Goal: Task Accomplishment & Management: Manage account settings

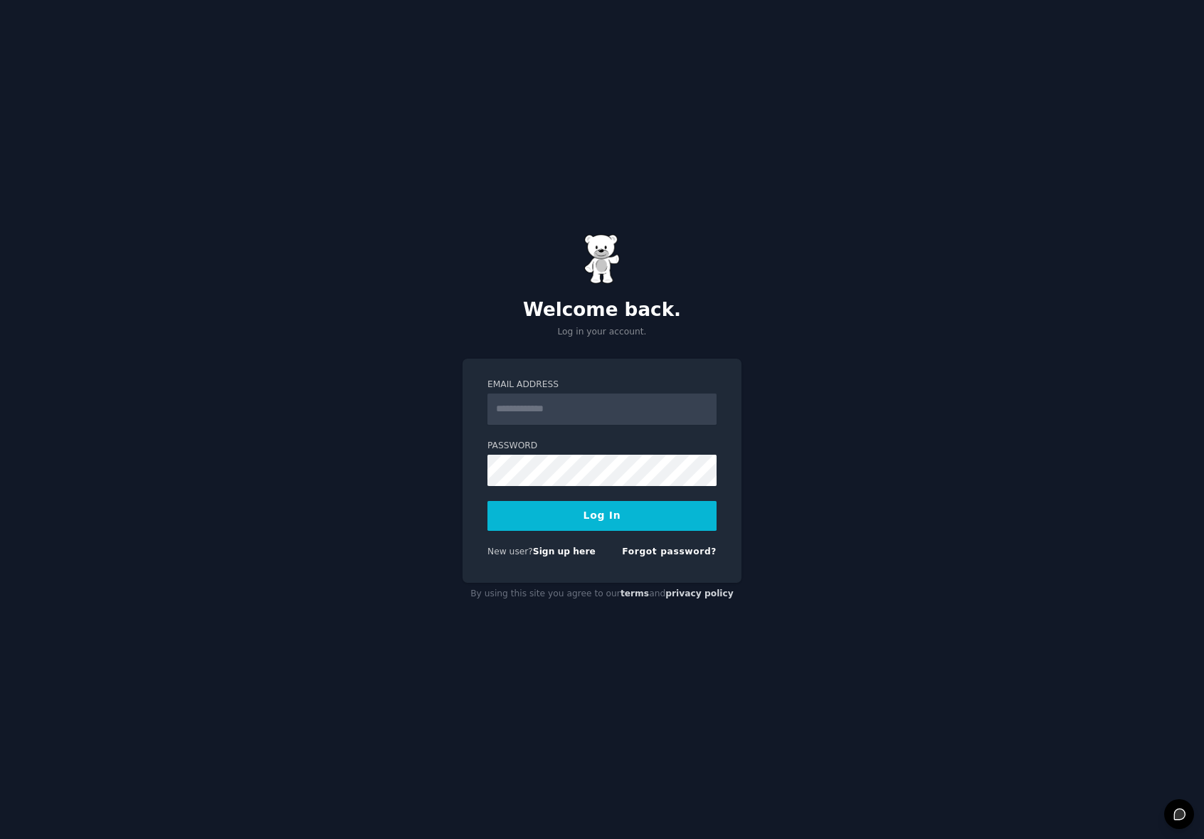
click at [548, 414] on input "Email Address" at bounding box center [601, 408] width 229 height 31
type input "**********"
click at [587, 519] on button "Log In" at bounding box center [601, 516] width 229 height 30
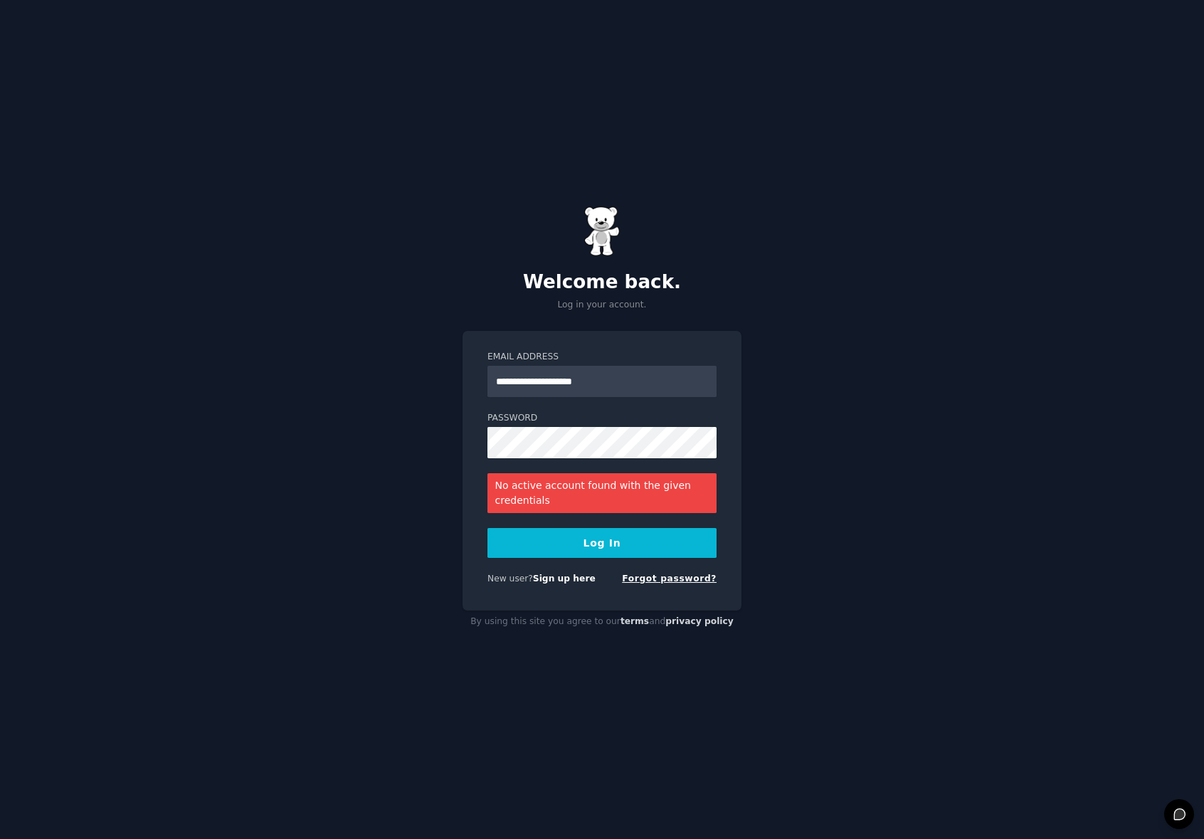
click at [664, 583] on link "Forgot password?" at bounding box center [669, 578] width 95 height 10
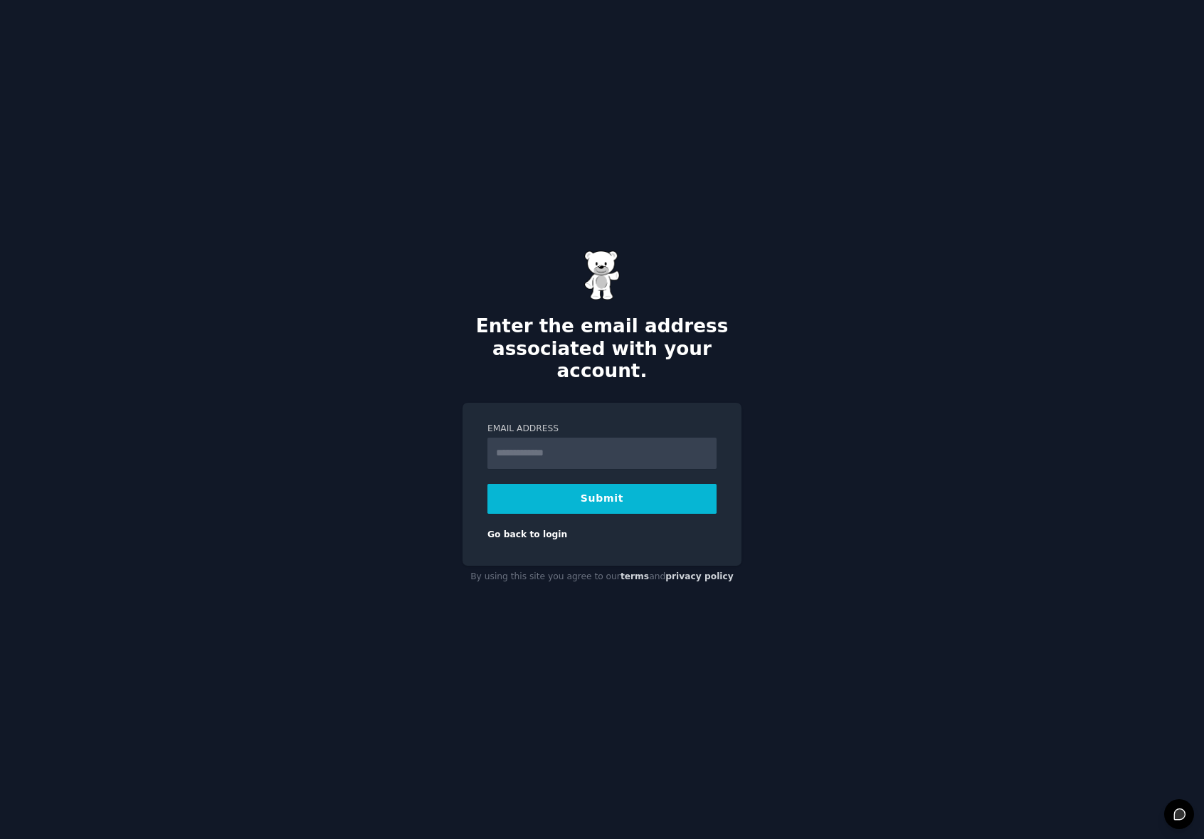
type input "**********"
click at [650, 487] on button "Submit" at bounding box center [601, 499] width 229 height 30
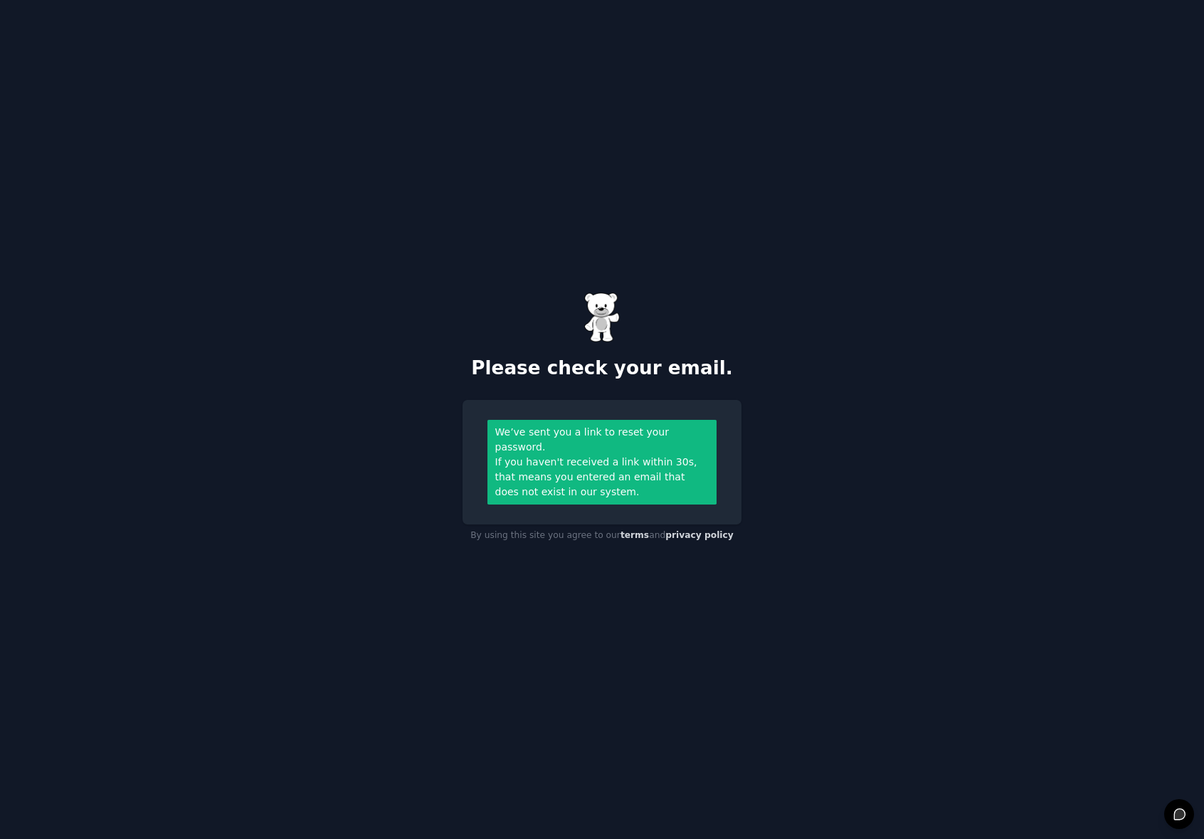
click at [615, 477] on div "If you haven't received a link within 30s, that means you entered an email that…" at bounding box center [602, 477] width 214 height 45
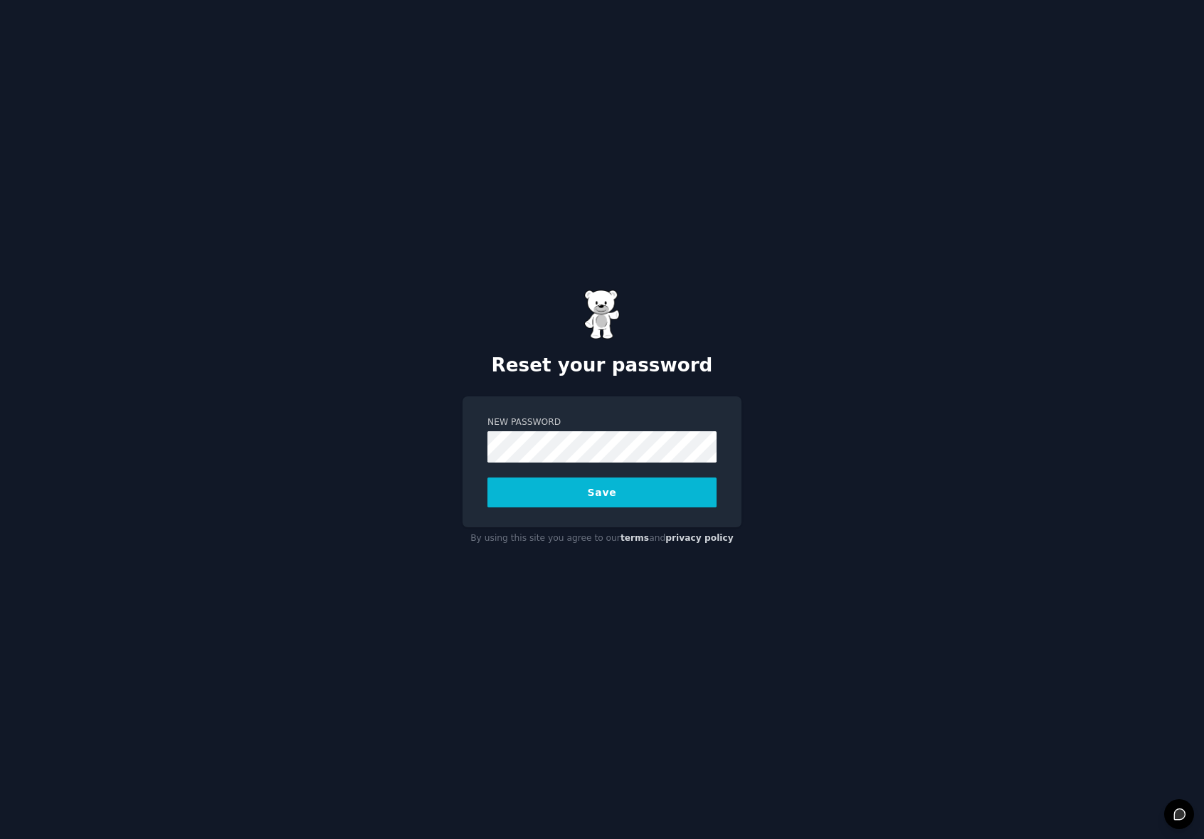
click at [614, 493] on button "Save" at bounding box center [601, 492] width 229 height 30
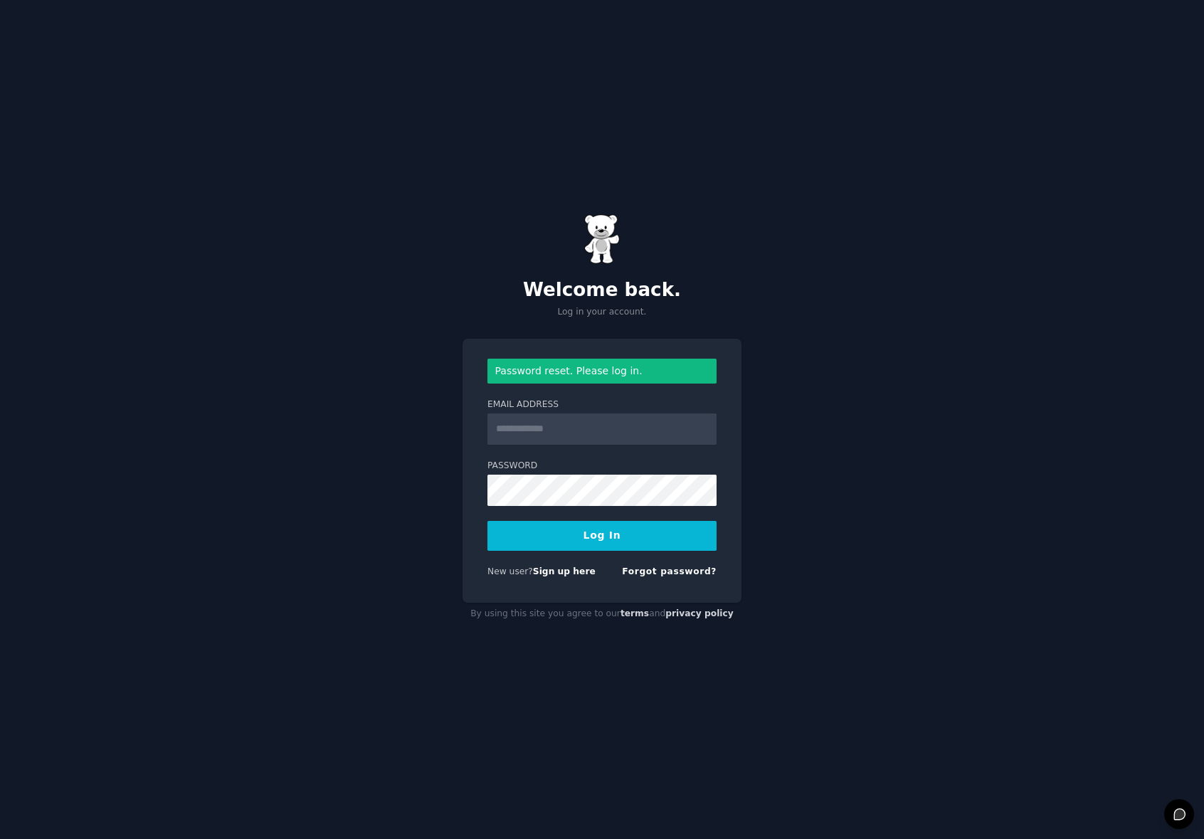
click at [576, 427] on input "Email Address" at bounding box center [601, 428] width 229 height 31
type input "**********"
click at [610, 540] on button "Log In" at bounding box center [601, 536] width 229 height 30
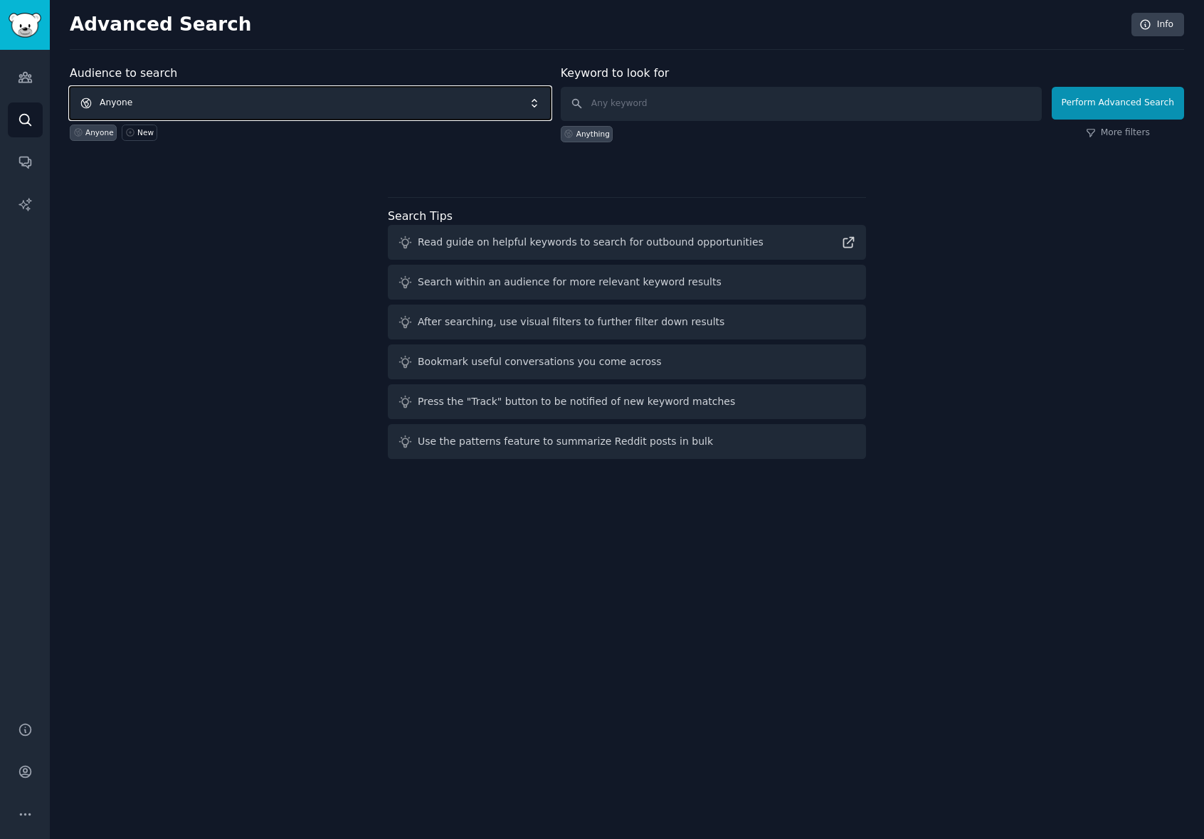
click at [128, 100] on span "Anyone" at bounding box center [310, 103] width 481 height 33
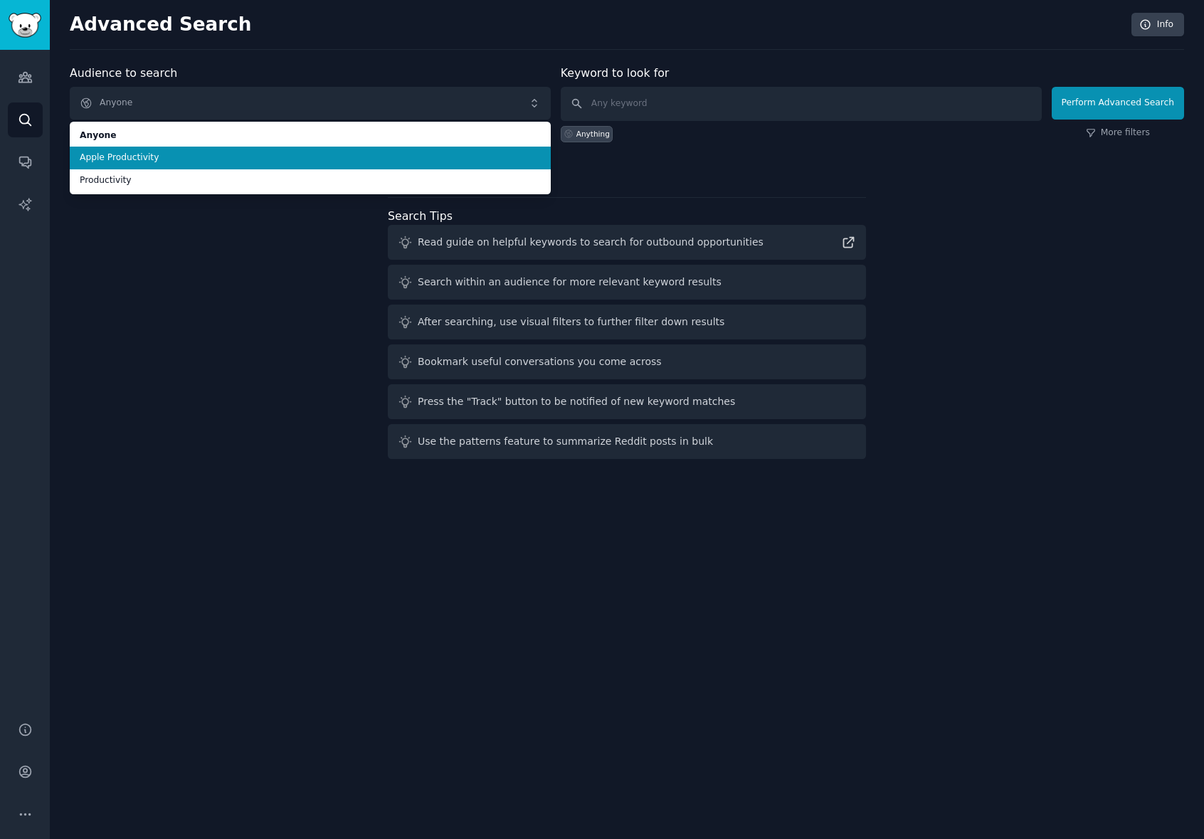
click at [139, 158] on span "Apple Productivity" at bounding box center [310, 158] width 461 height 13
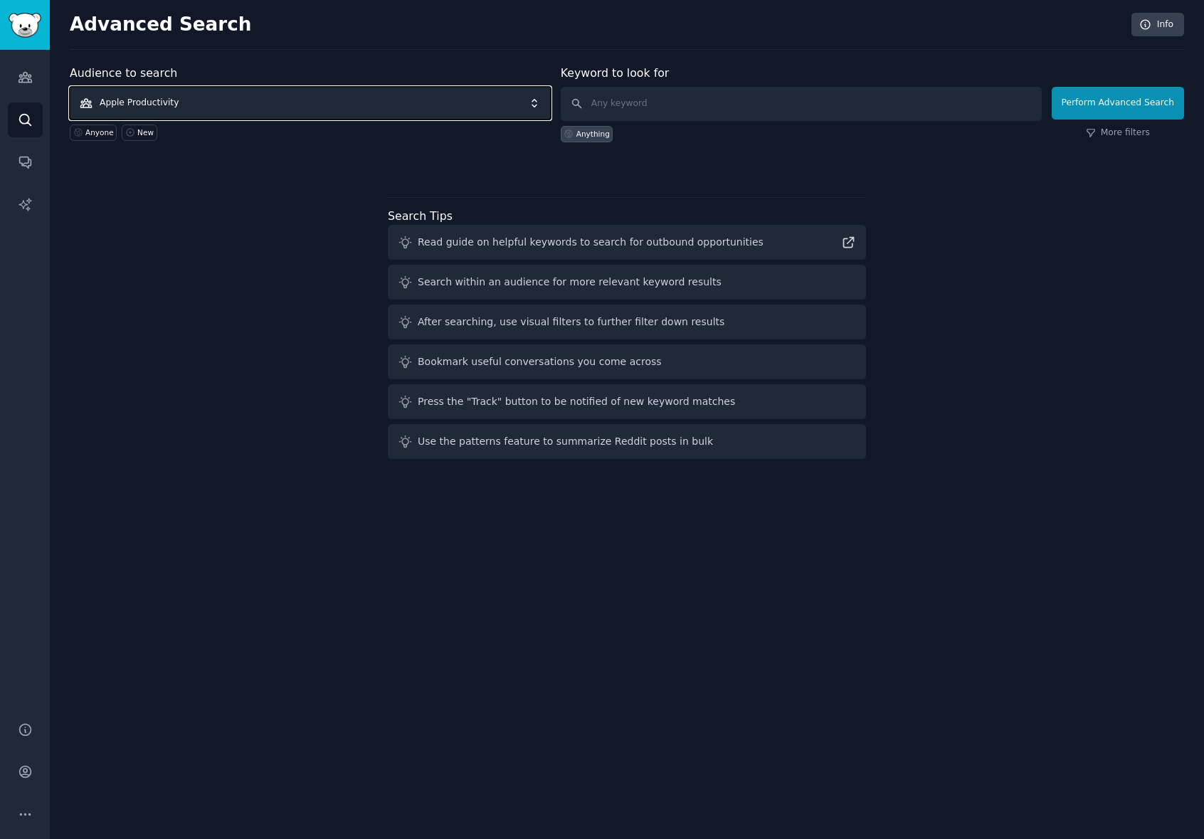
click at [152, 97] on span "Apple Productivity" at bounding box center [310, 103] width 481 height 33
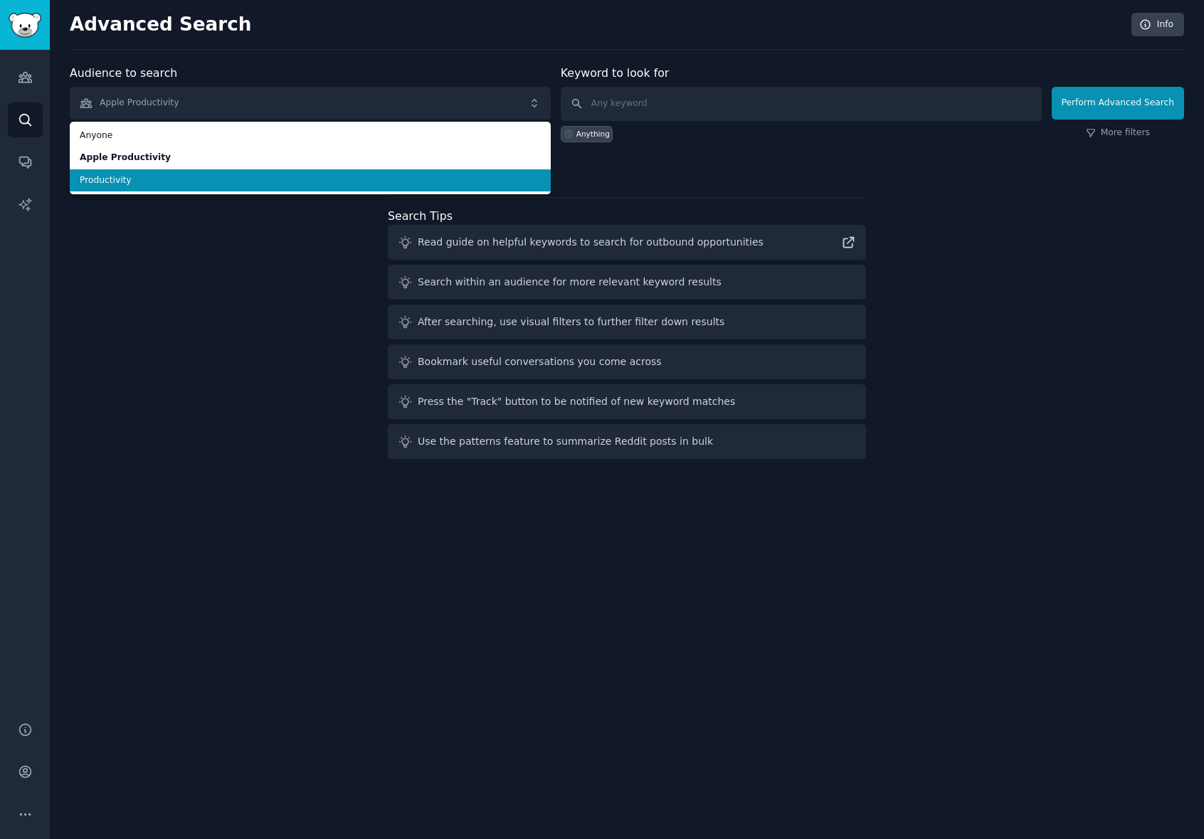
click at [128, 179] on span "Productivity" at bounding box center [310, 180] width 461 height 13
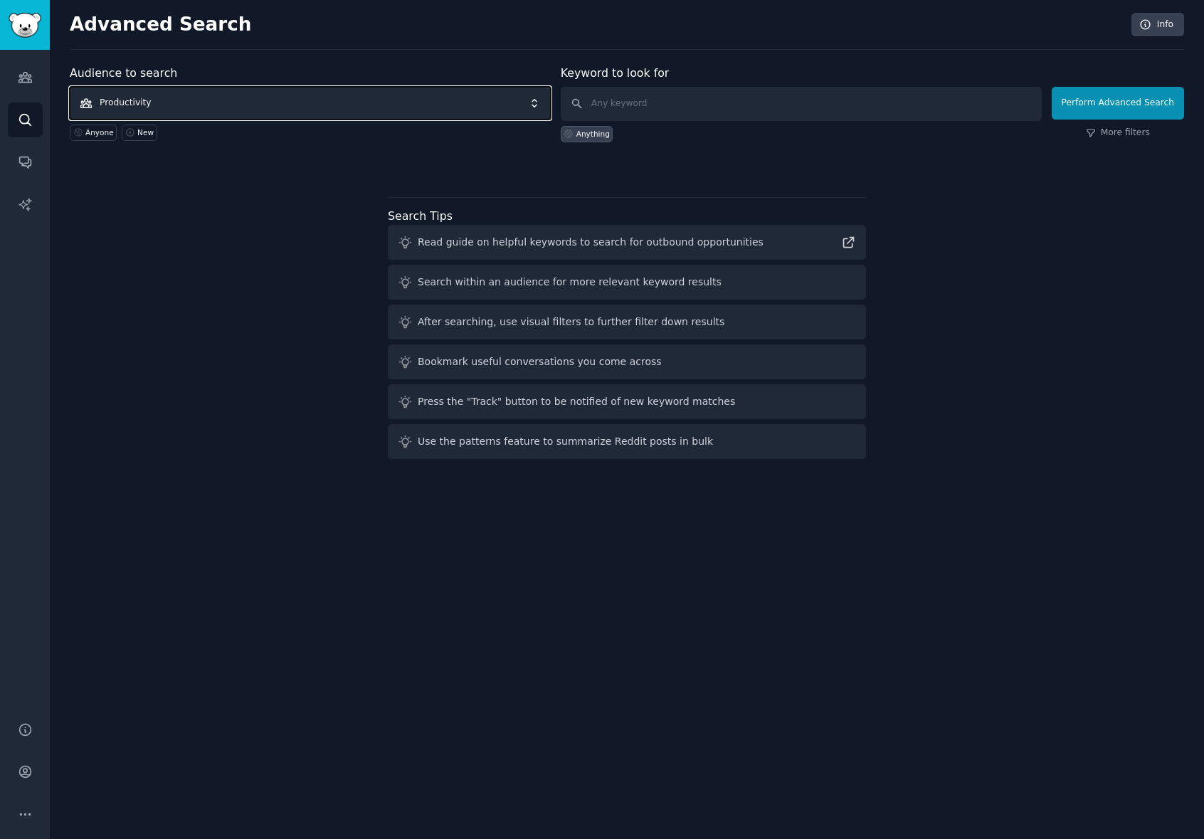
click at [229, 102] on span "Productivity" at bounding box center [310, 103] width 481 height 33
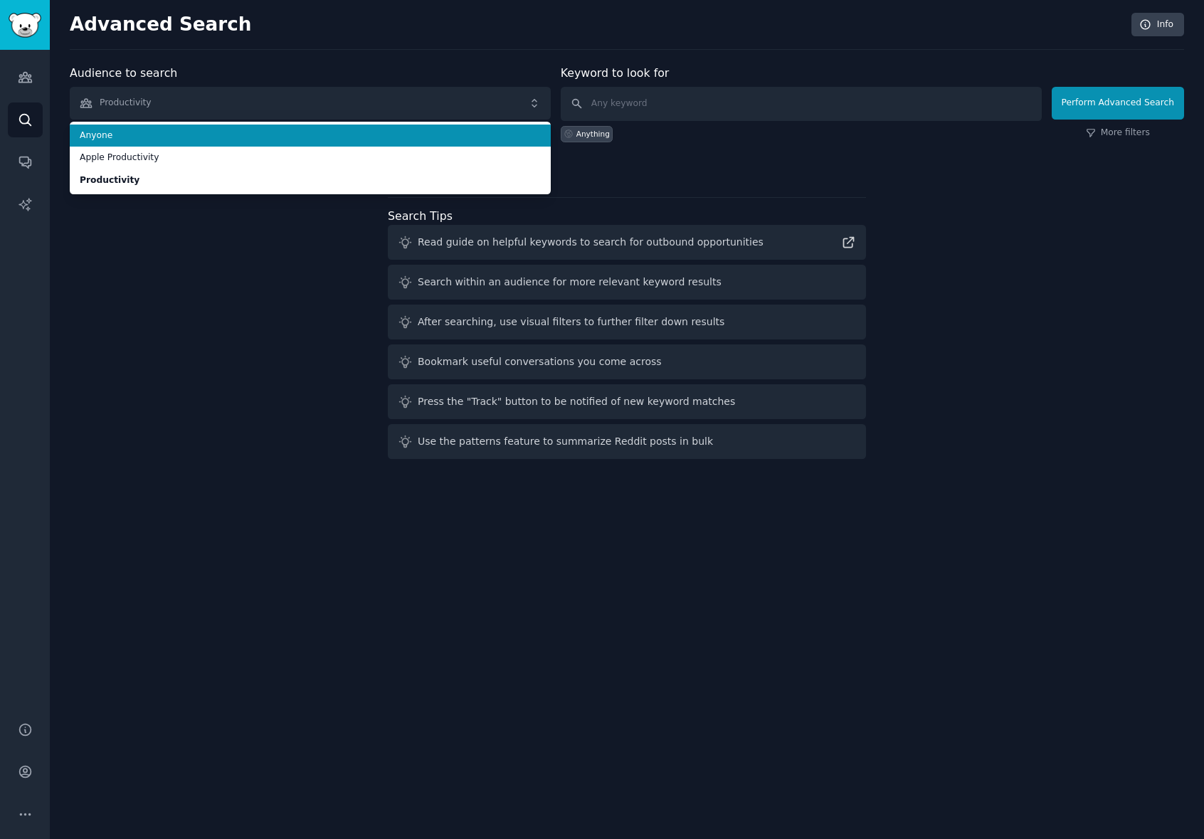
click at [139, 134] on span "Anyone" at bounding box center [310, 135] width 461 height 13
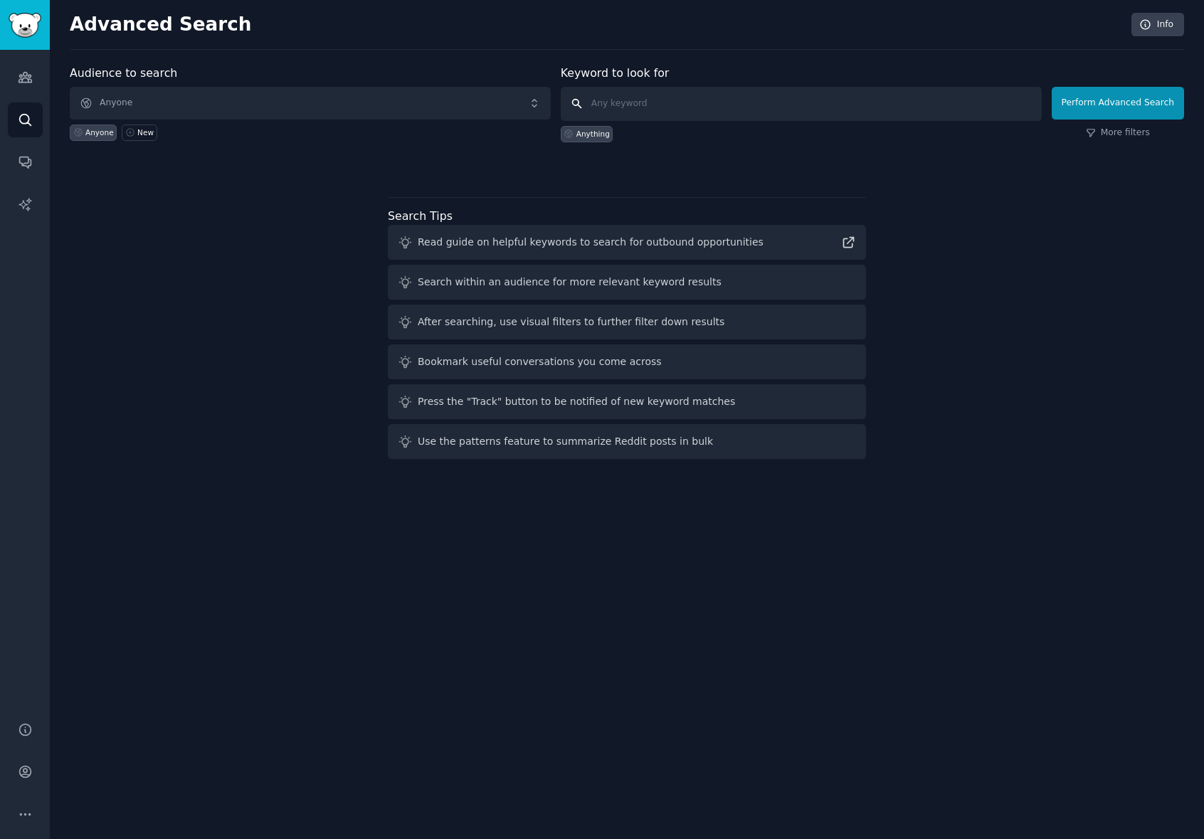
click at [646, 99] on input "text" at bounding box center [801, 104] width 481 height 34
type input "dockflow"
click button "Perform Advanced Search" at bounding box center [1117, 103] width 132 height 33
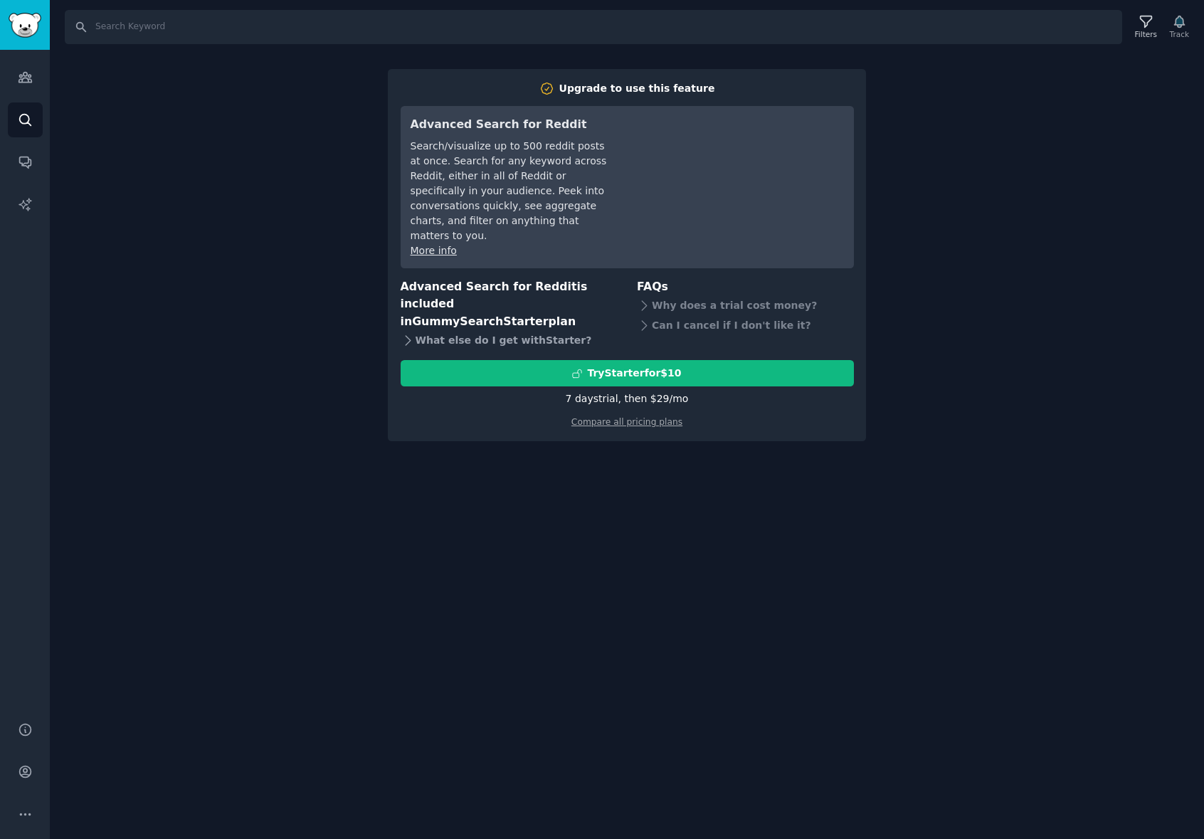
click at [415, 330] on div "What else do I get with Starter ?" at bounding box center [509, 340] width 217 height 20
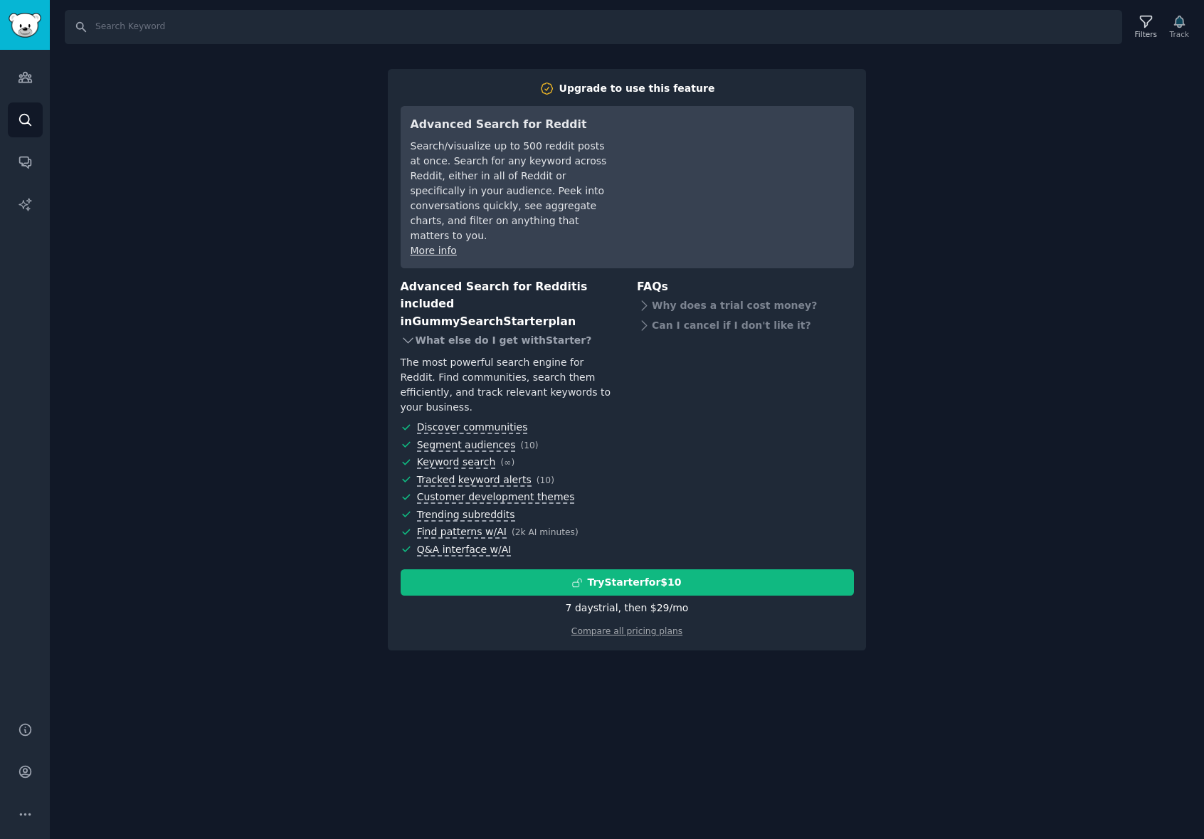
click at [415, 330] on div "What else do I get with Starter ?" at bounding box center [509, 340] width 217 height 20
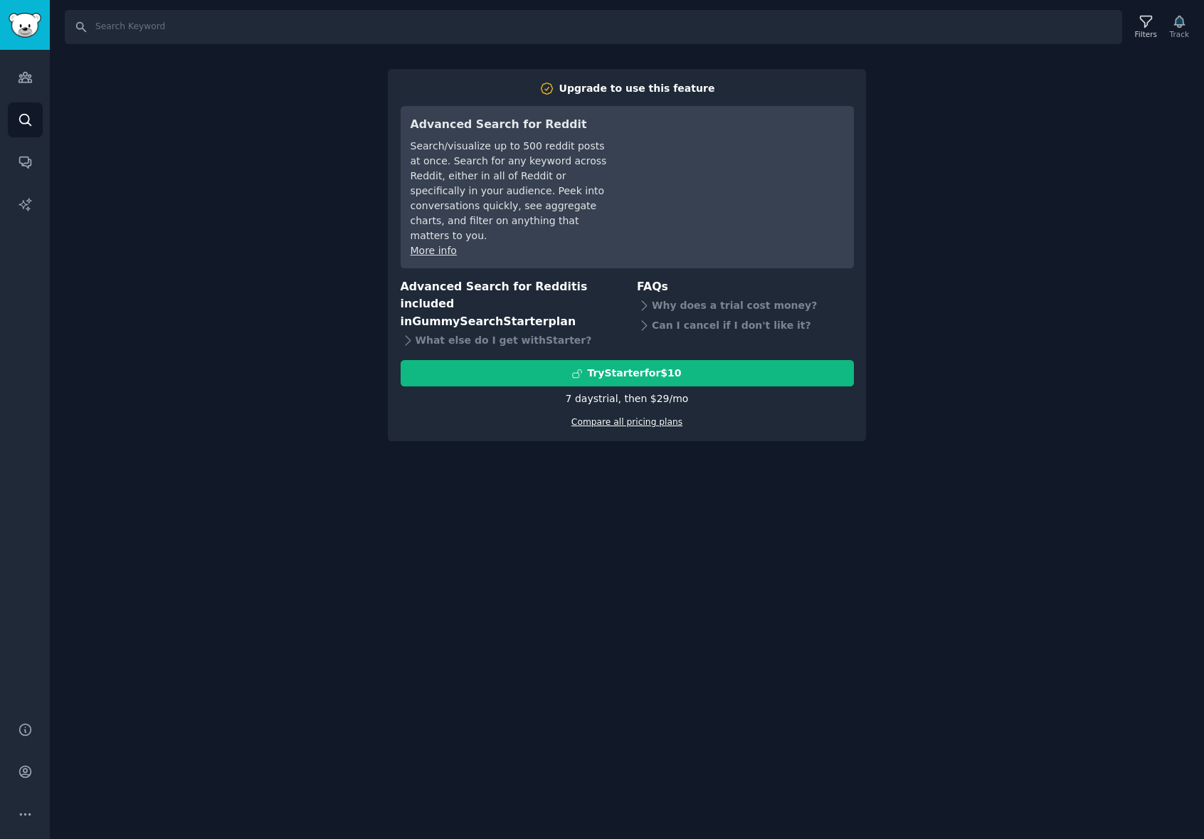
click at [614, 417] on link "Compare all pricing plans" at bounding box center [626, 422] width 111 height 10
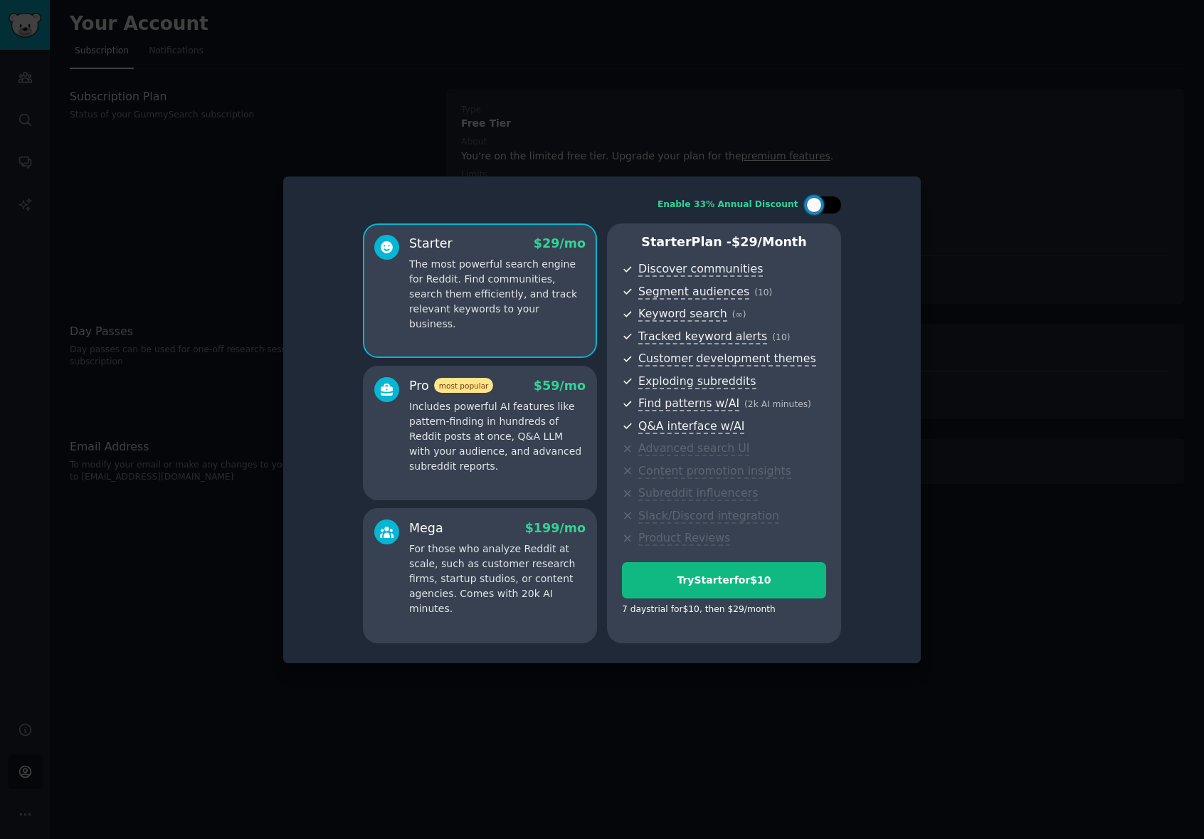
click at [813, 204] on div at bounding box center [814, 205] width 16 height 16
click at [813, 204] on icon at bounding box center [815, 205] width 8 height 8
click at [813, 204] on div at bounding box center [814, 205] width 16 height 16
click at [813, 204] on icon at bounding box center [815, 205] width 8 height 8
checkbox input "false"
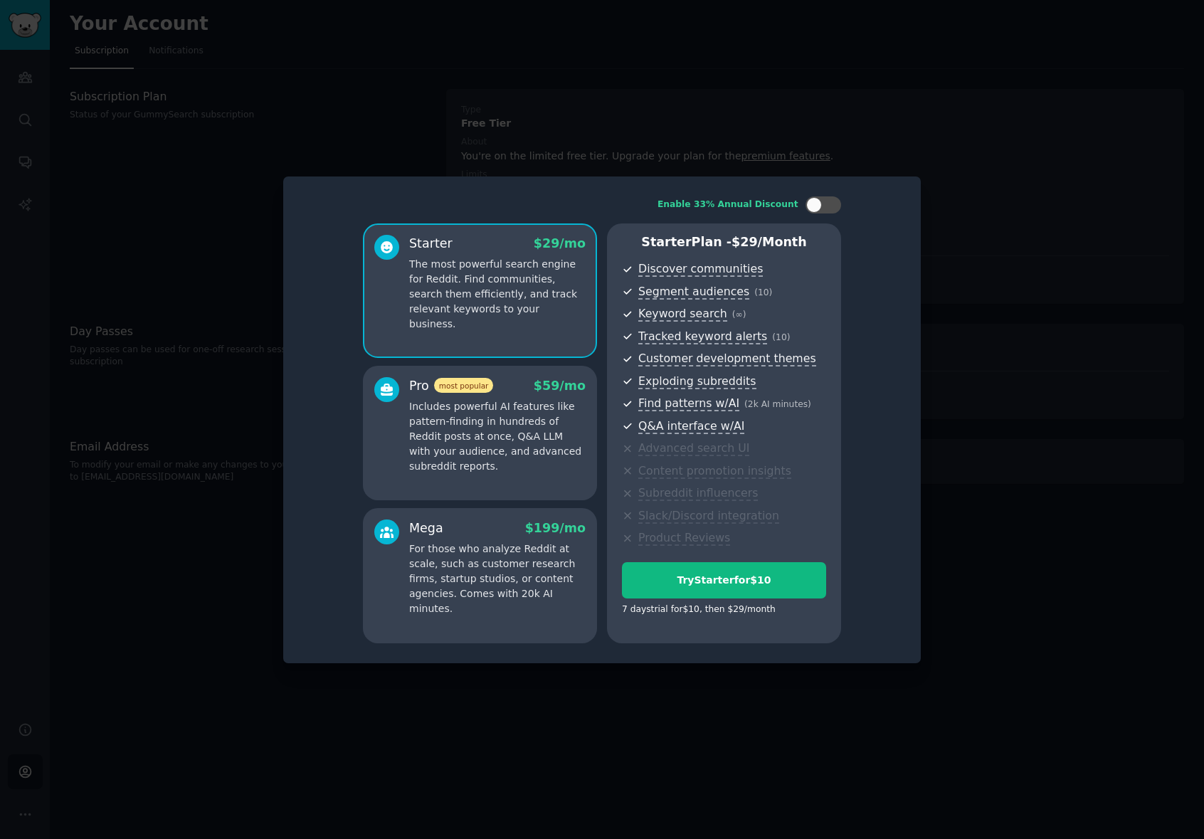
click at [534, 435] on p "Includes powerful AI features like pattern-finding in hundreds of Reddit posts …" at bounding box center [497, 436] width 176 height 75
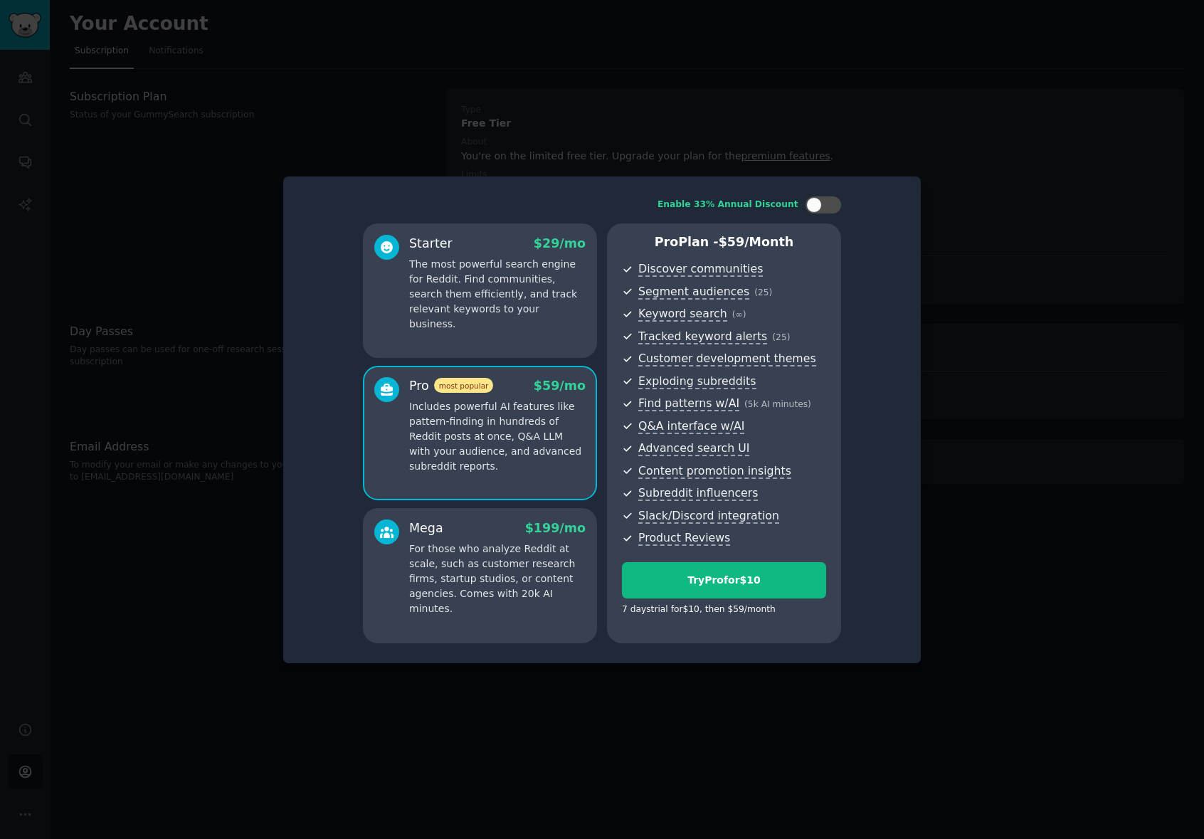
click at [546, 335] on div "Starter $ 29 /mo The most powerful search engine for Reddit. Find communities, …" at bounding box center [480, 290] width 234 height 135
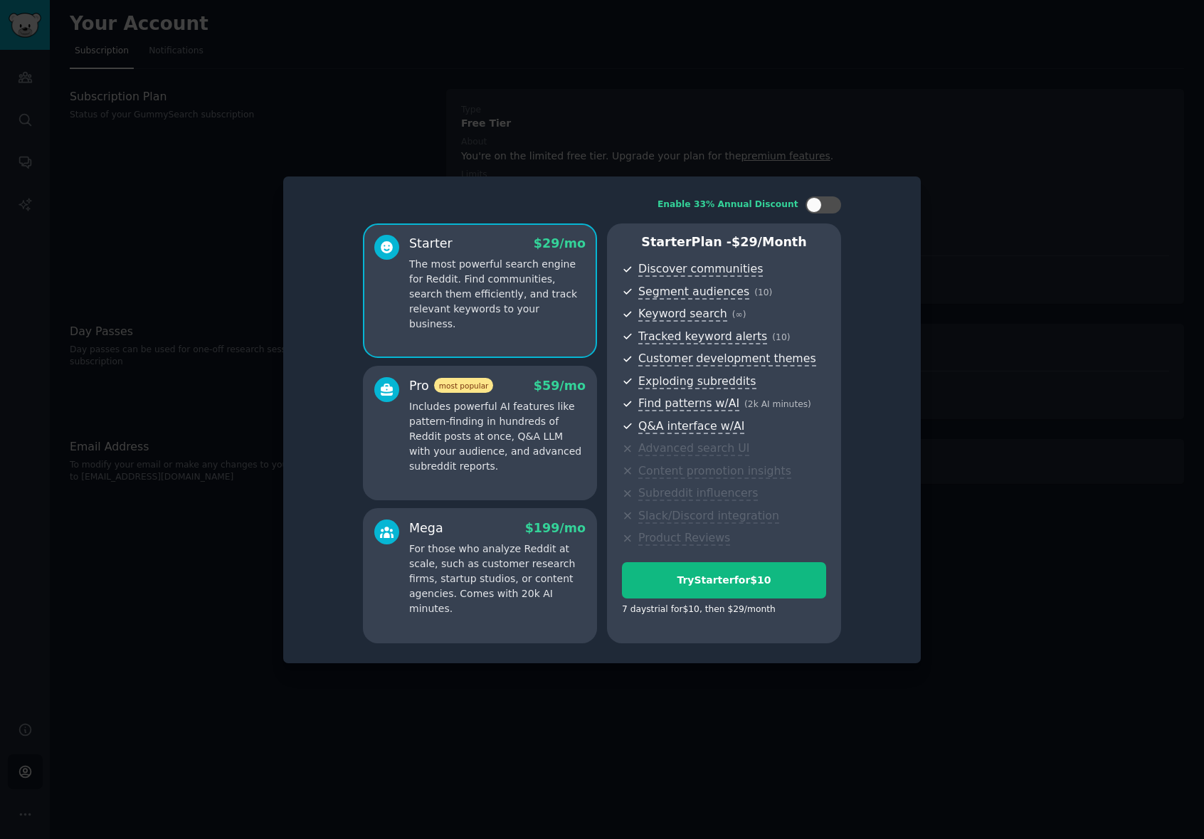
click at [529, 423] on p "Includes powerful AI features like pattern-finding in hundreds of Reddit posts …" at bounding box center [497, 436] width 176 height 75
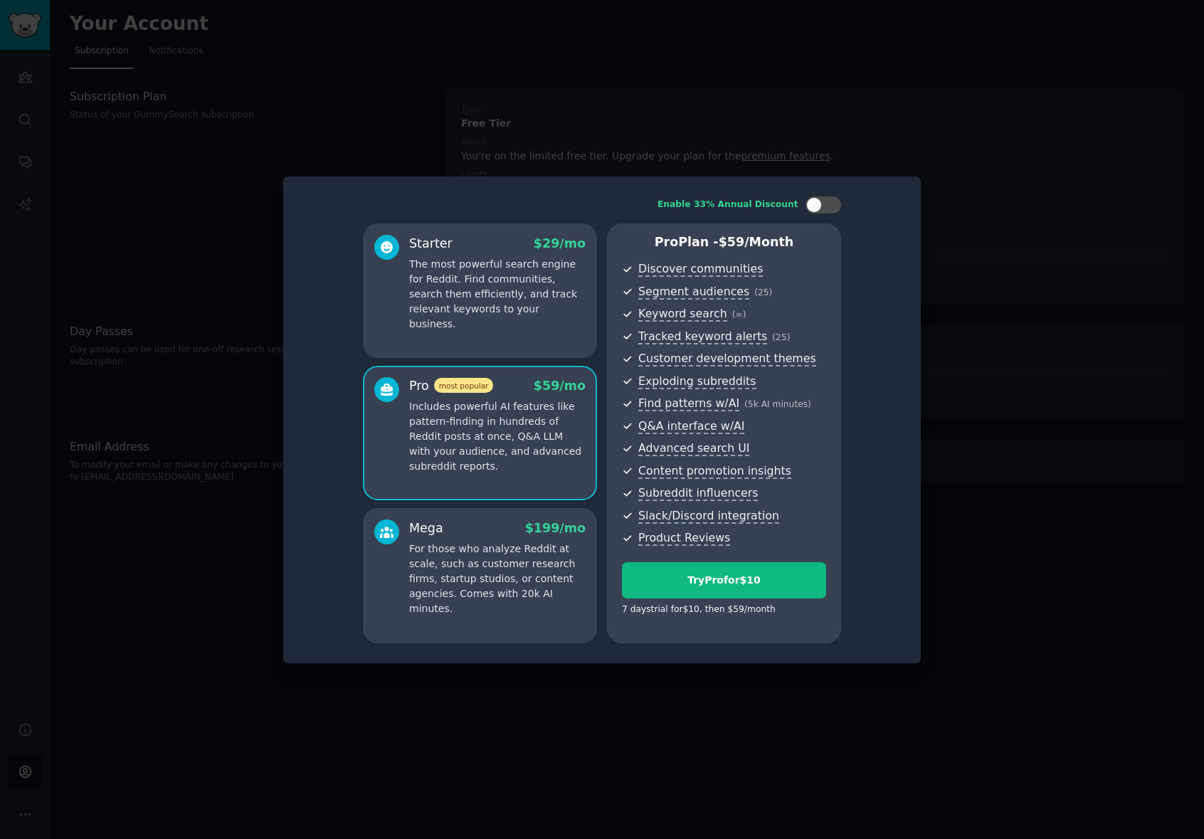
click at [510, 589] on p "For those who analyze Reddit at scale, such as customer research firms, startup…" at bounding box center [497, 578] width 176 height 75
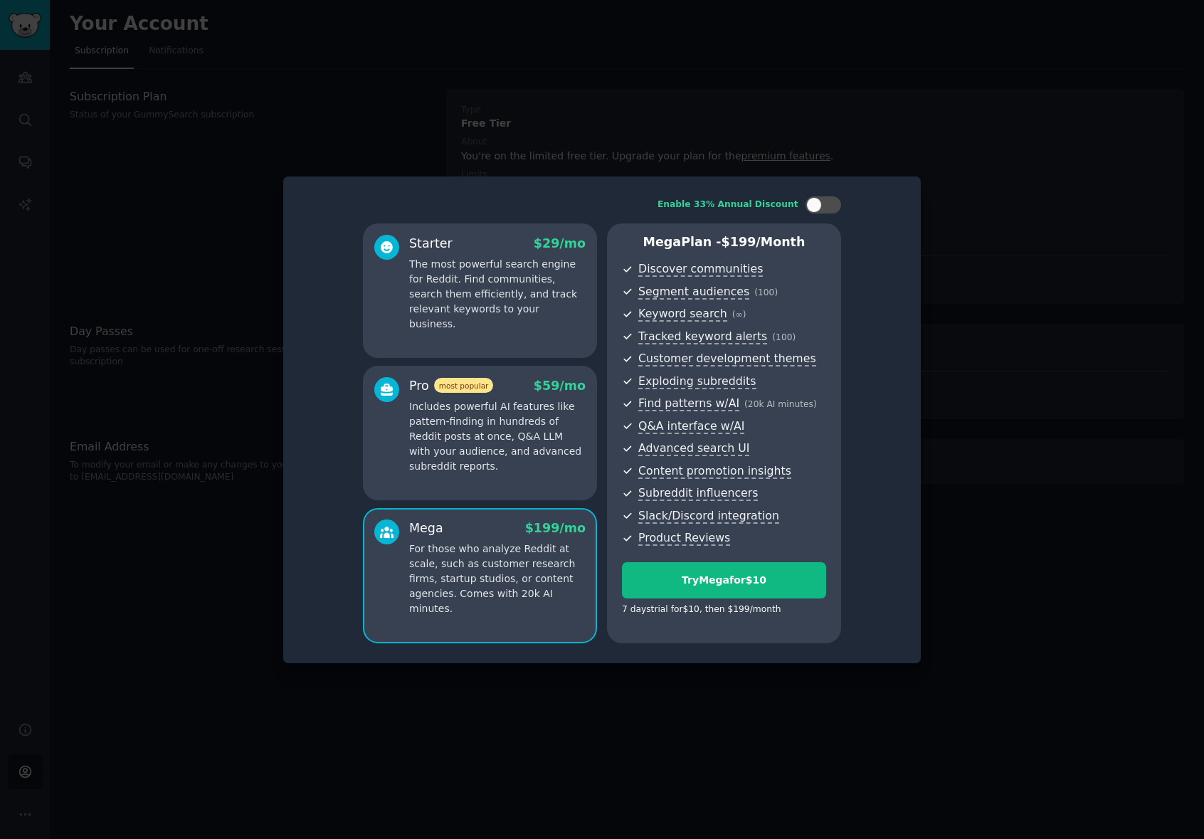
click at [517, 471] on p "Includes powerful AI features like pattern-finding in hundreds of Reddit posts …" at bounding box center [497, 436] width 176 height 75
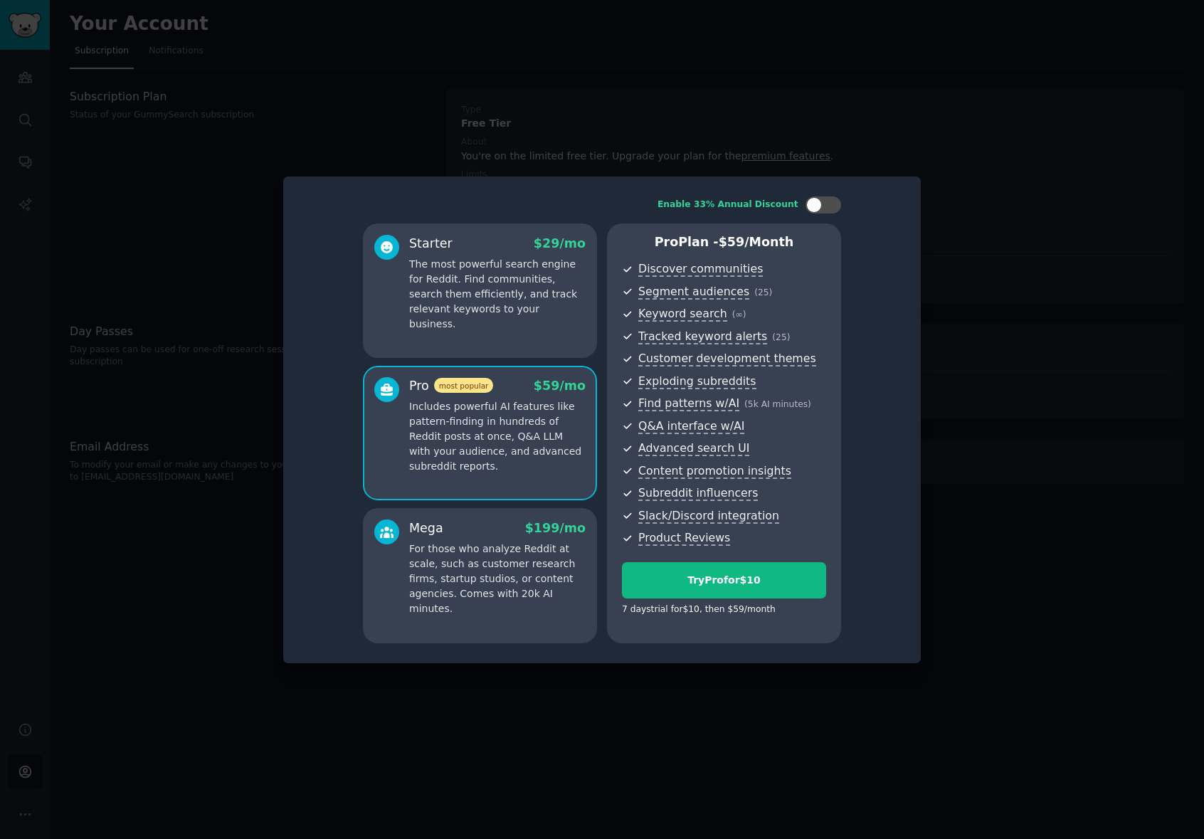
click at [515, 560] on p "For those who analyze Reddit at scale, such as customer research firms, startup…" at bounding box center [497, 578] width 176 height 75
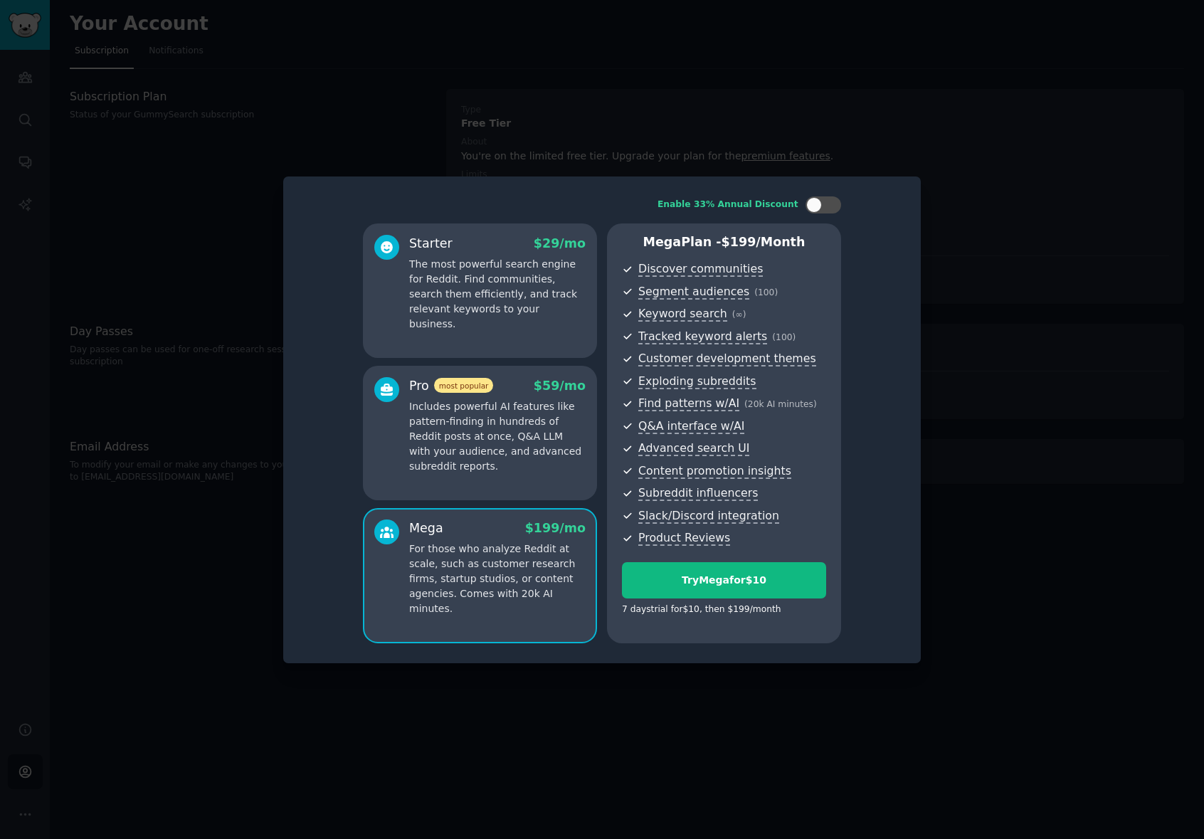
click at [522, 452] on p "Includes powerful AI features like pattern-finding in hundreds of Reddit posts …" at bounding box center [497, 436] width 176 height 75
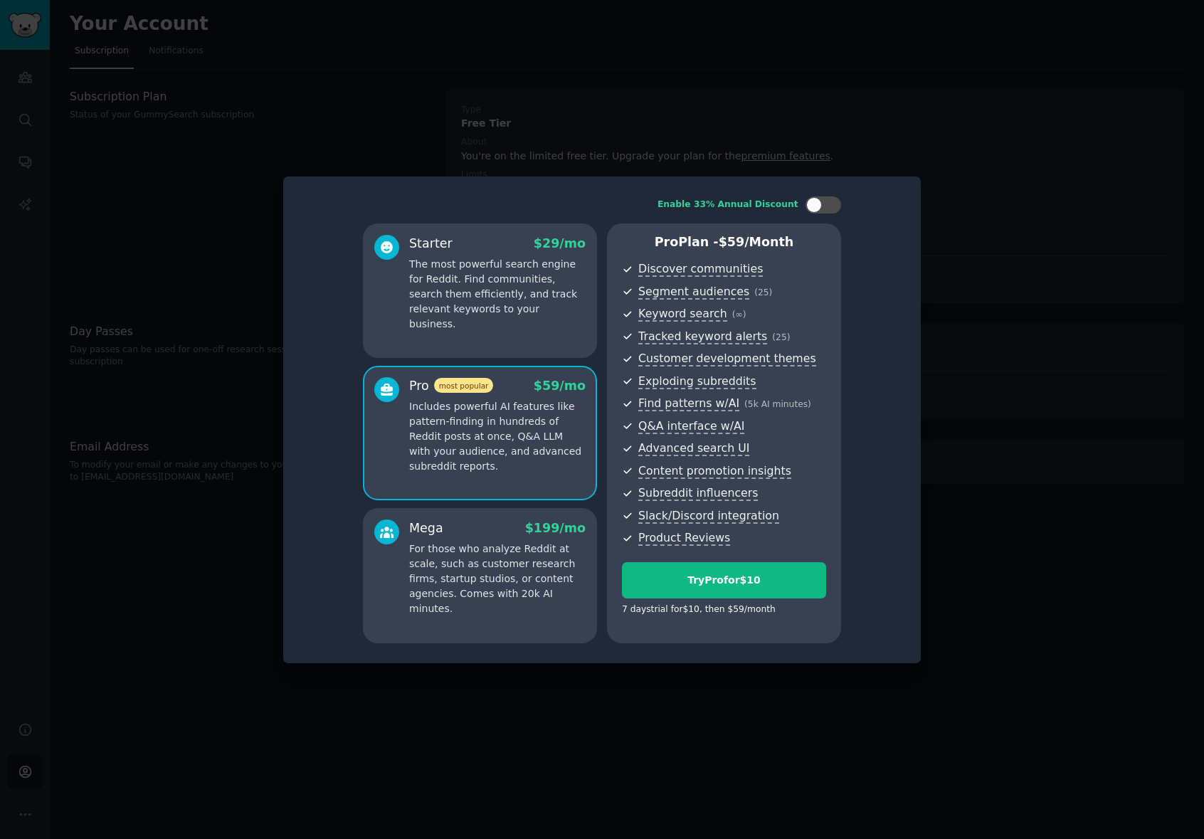
click at [514, 540] on div "Mega $ 199 /mo For those who analyze Reddit at scale, such as customer research…" at bounding box center [497, 567] width 176 height 97
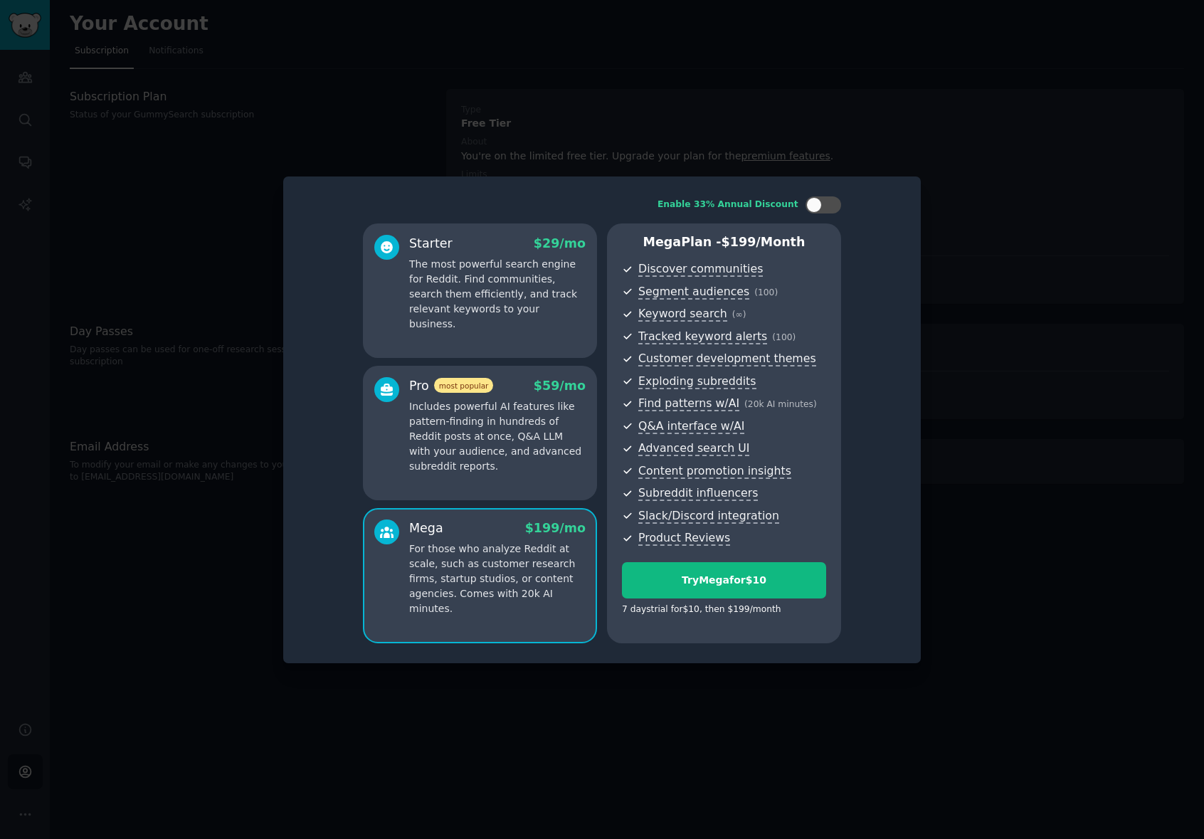
click at [529, 473] on p "Includes powerful AI features like pattern-finding in hundreds of Reddit posts …" at bounding box center [497, 436] width 176 height 75
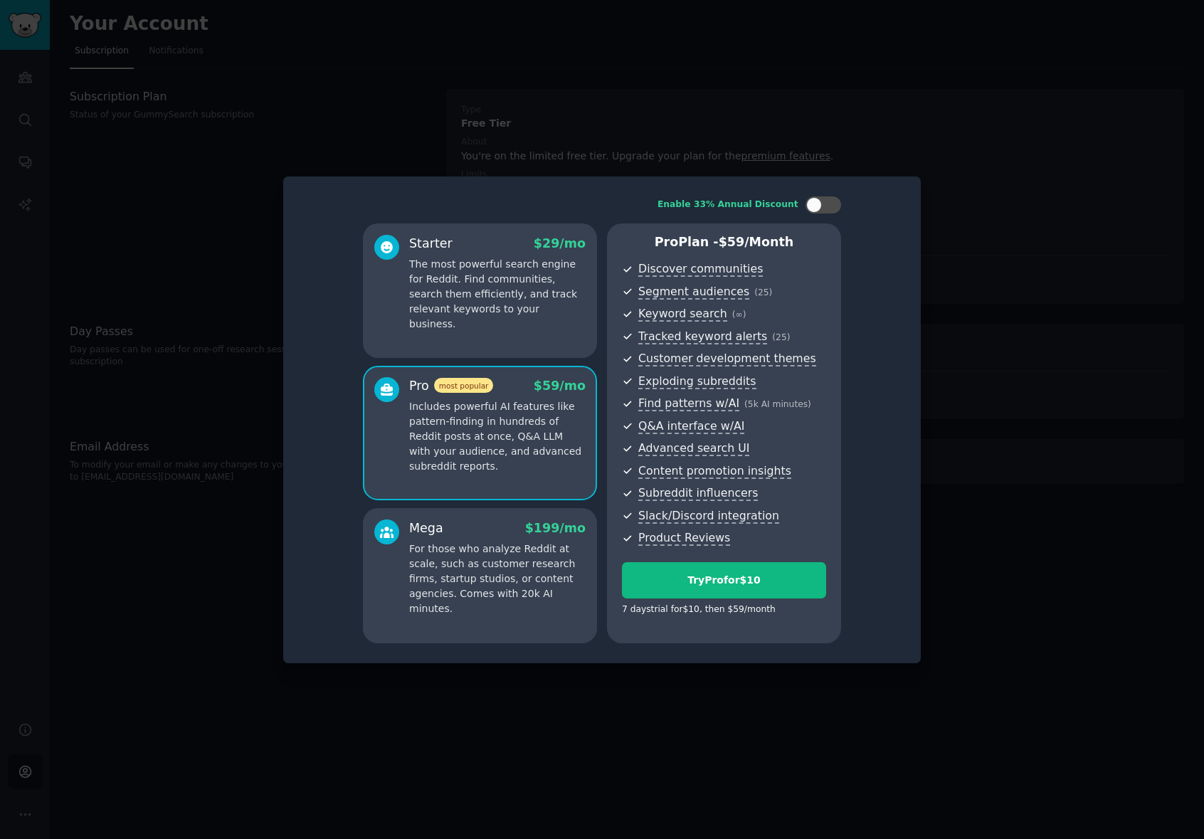
click at [517, 316] on p "The most powerful search engine for Reddit. Find communities, search them effic…" at bounding box center [497, 294] width 176 height 75
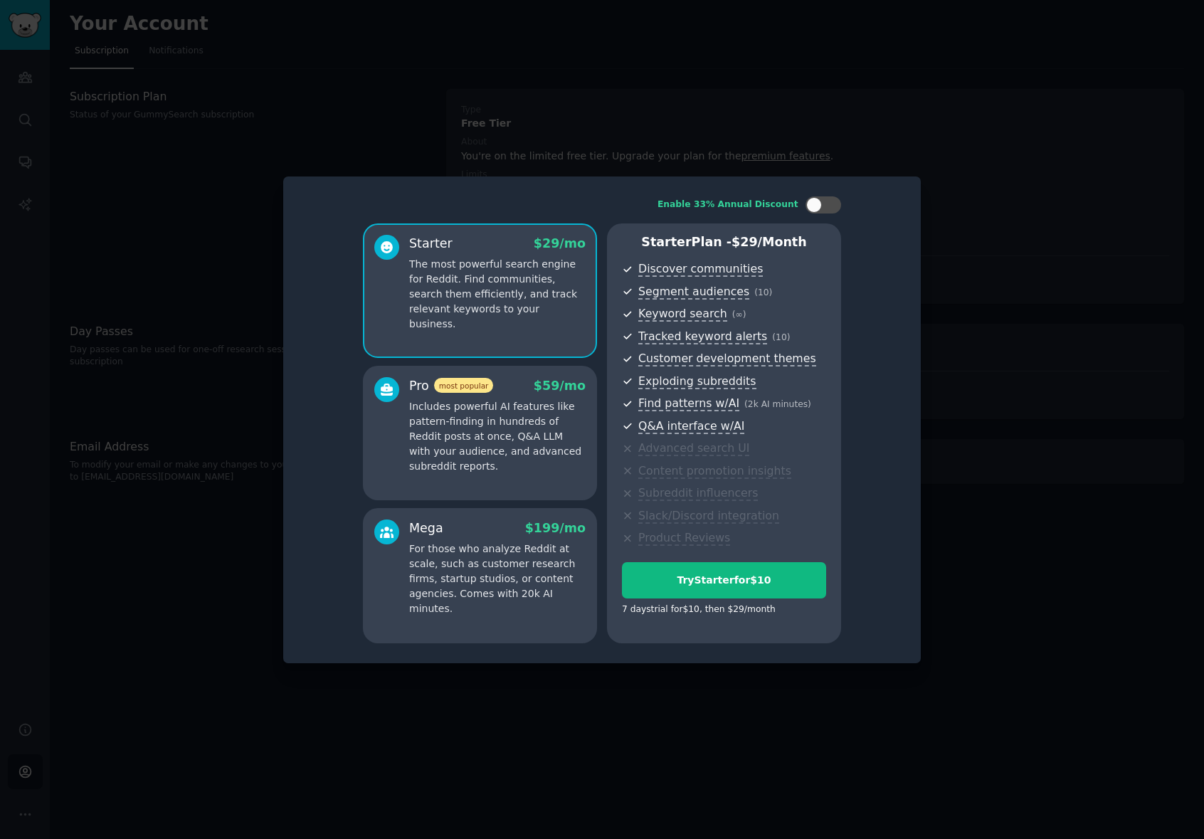
click at [502, 457] on p "Includes powerful AI features like pattern-finding in hundreds of Reddit posts …" at bounding box center [497, 436] width 176 height 75
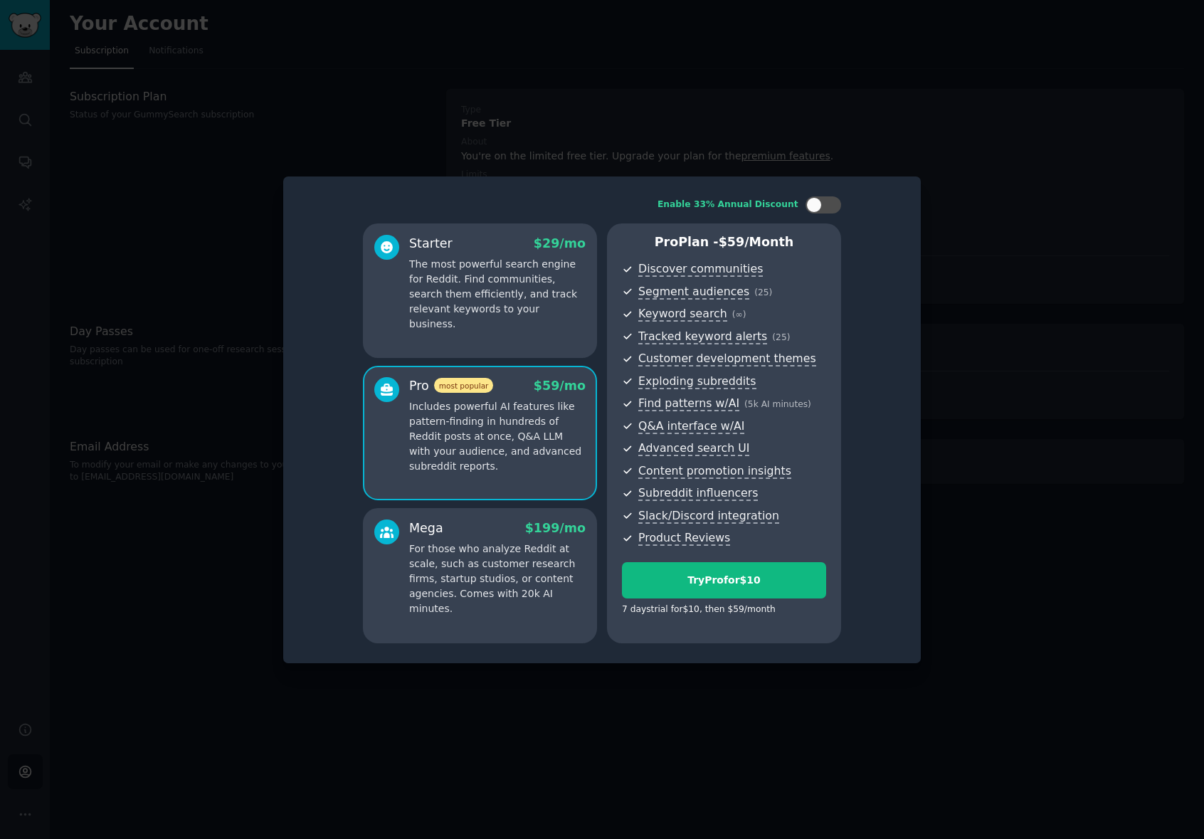
click at [511, 300] on p "The most powerful search engine for Reddit. Find communities, search them effic…" at bounding box center [497, 294] width 176 height 75
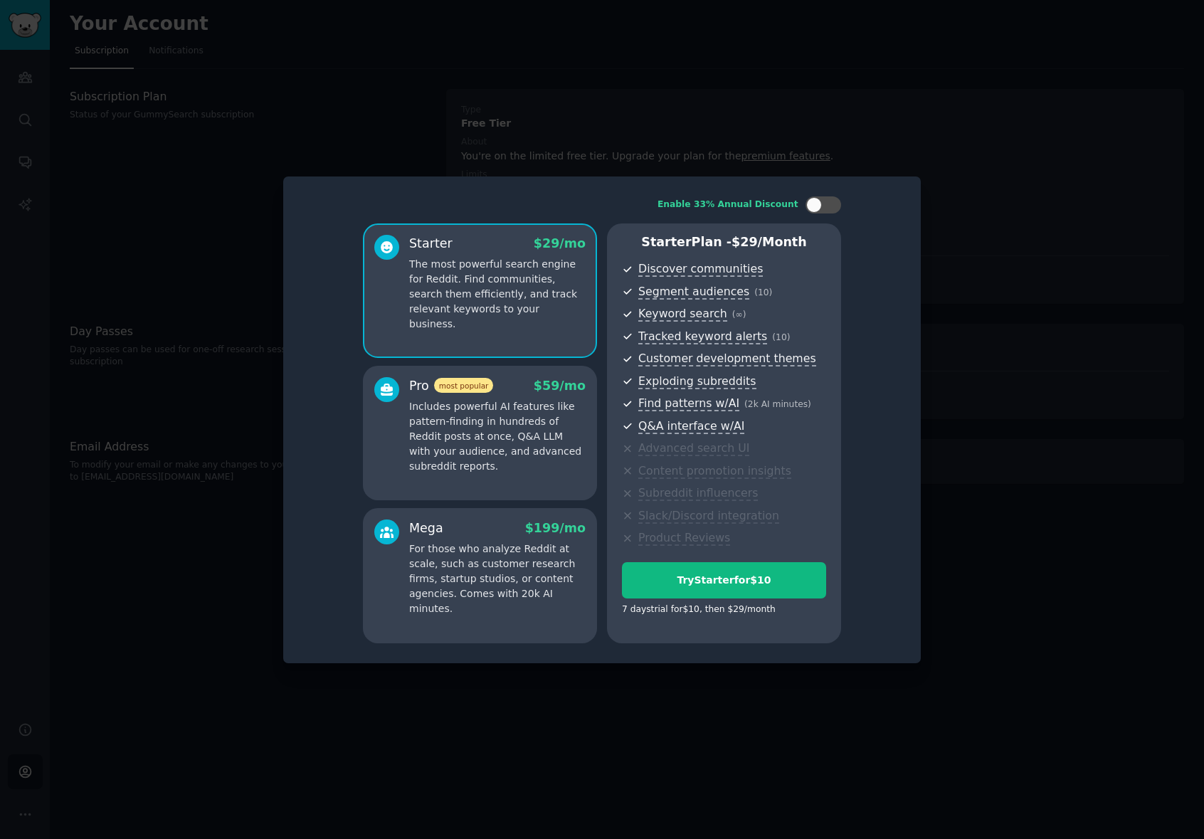
click at [507, 458] on p "Includes powerful AI features like pattern-finding in hundreds of Reddit posts …" at bounding box center [497, 436] width 176 height 75
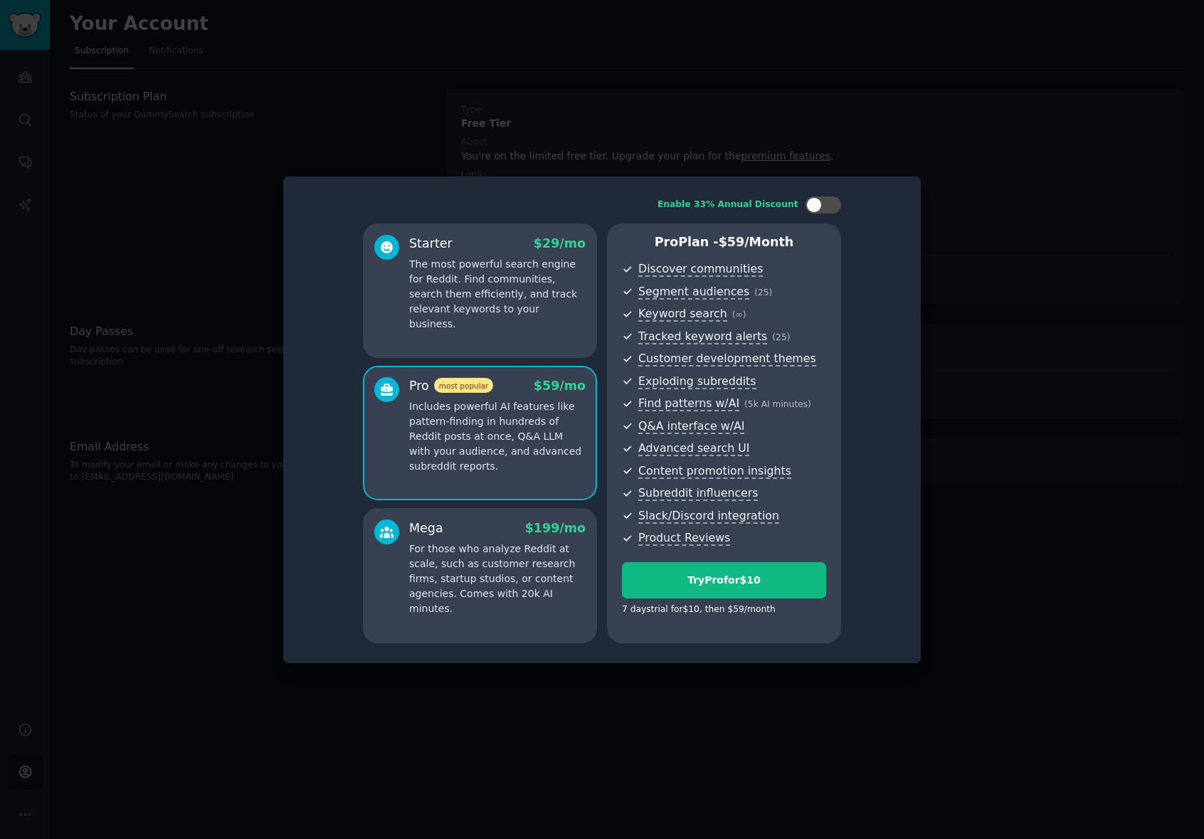
click at [506, 548] on p "For those who analyze Reddit at scale, such as customer research firms, startup…" at bounding box center [497, 578] width 176 height 75
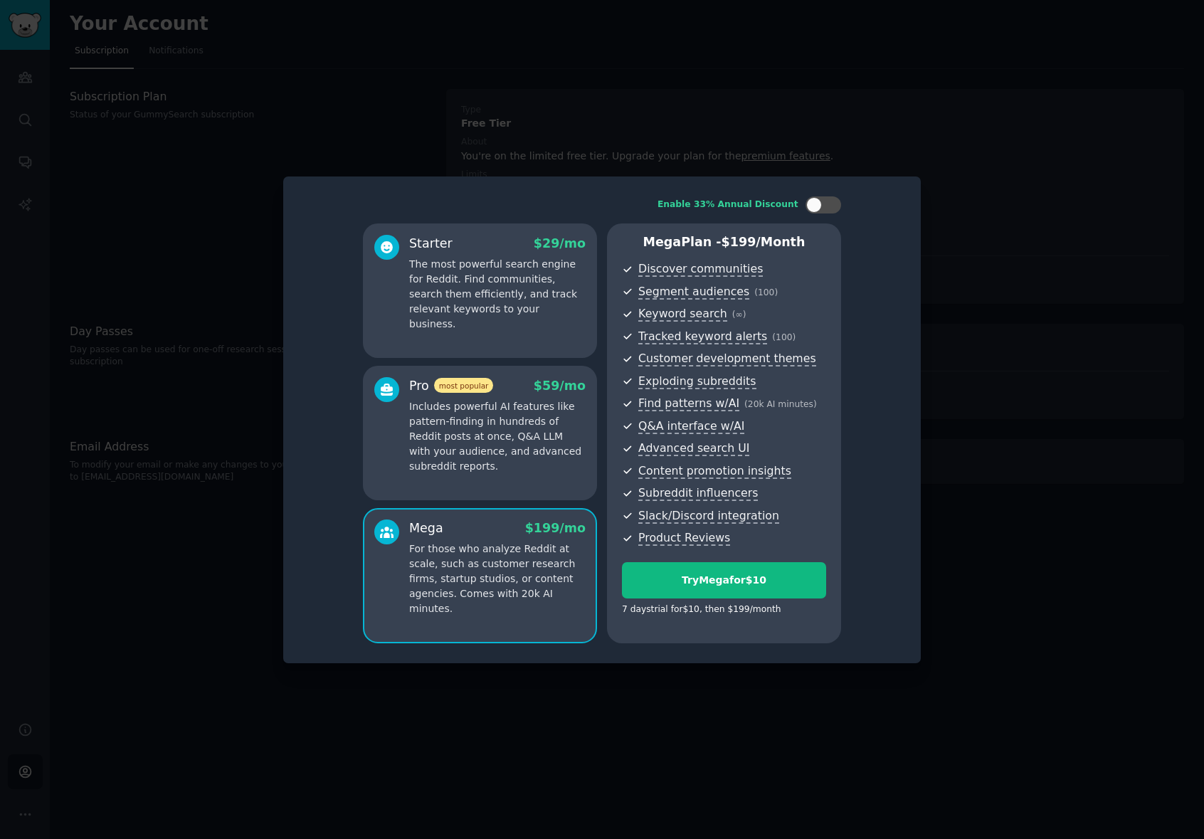
click at [507, 458] on p "Includes powerful AI features like pattern-finding in hundreds of Reddit posts …" at bounding box center [497, 436] width 176 height 75
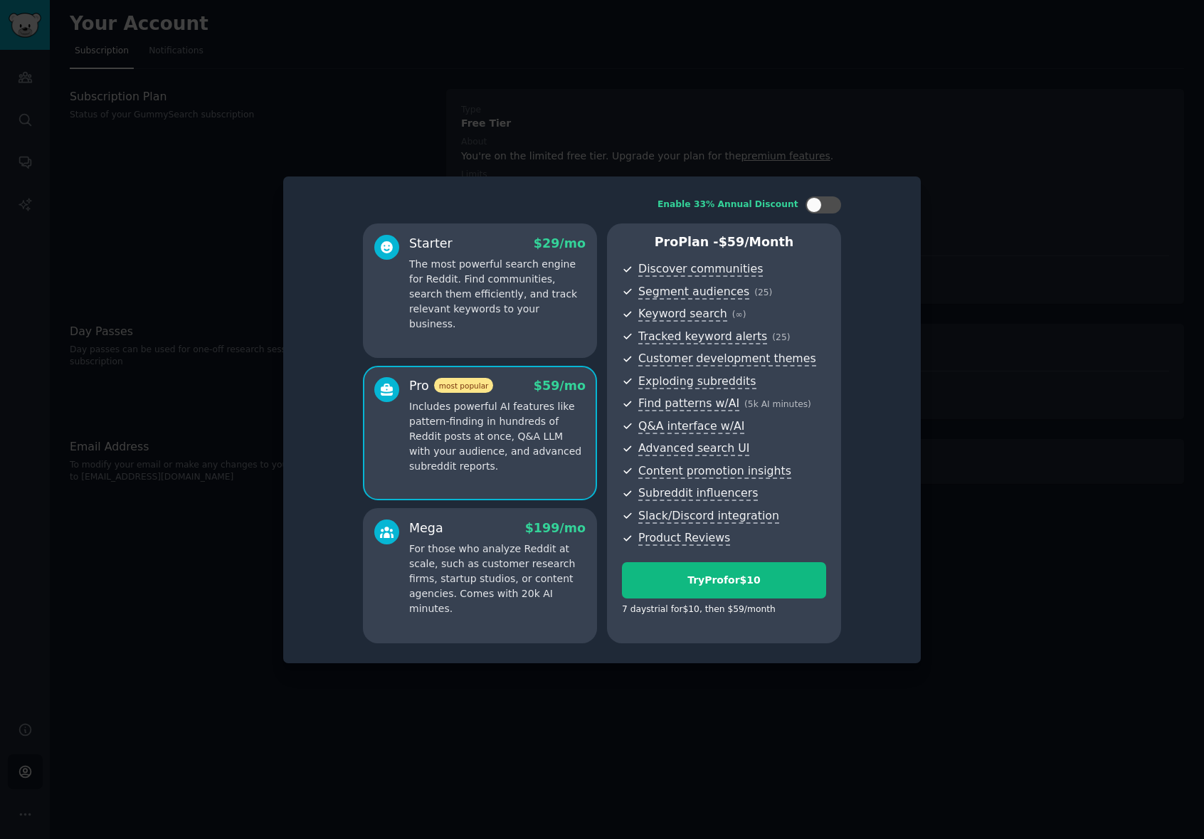
click at [499, 572] on p "For those who analyze Reddit at scale, such as customer research firms, startup…" at bounding box center [497, 578] width 176 height 75
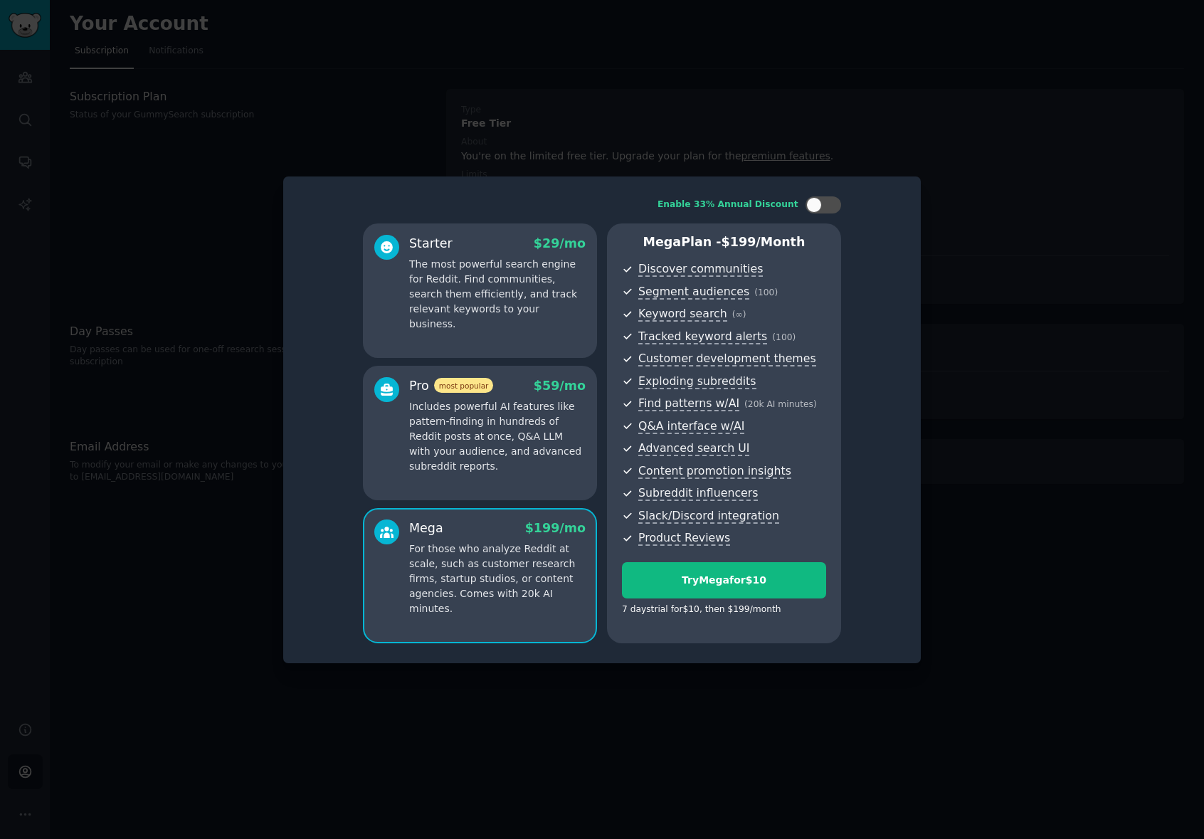
click at [499, 493] on div "Pro most popular $ 59 /mo Includes powerful AI features like pattern-finding in…" at bounding box center [480, 433] width 234 height 135
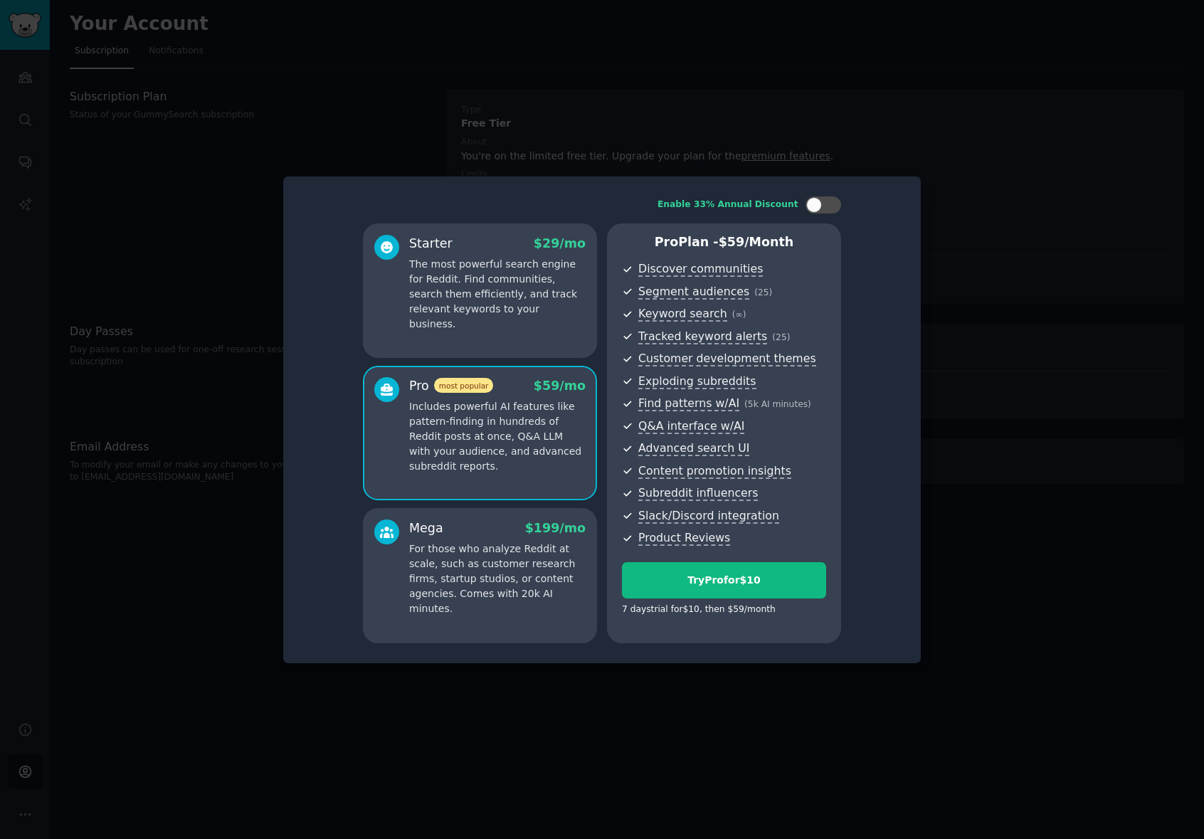
click at [501, 582] on p "For those who analyze Reddit at scale, such as customer research firms, startup…" at bounding box center [497, 578] width 176 height 75
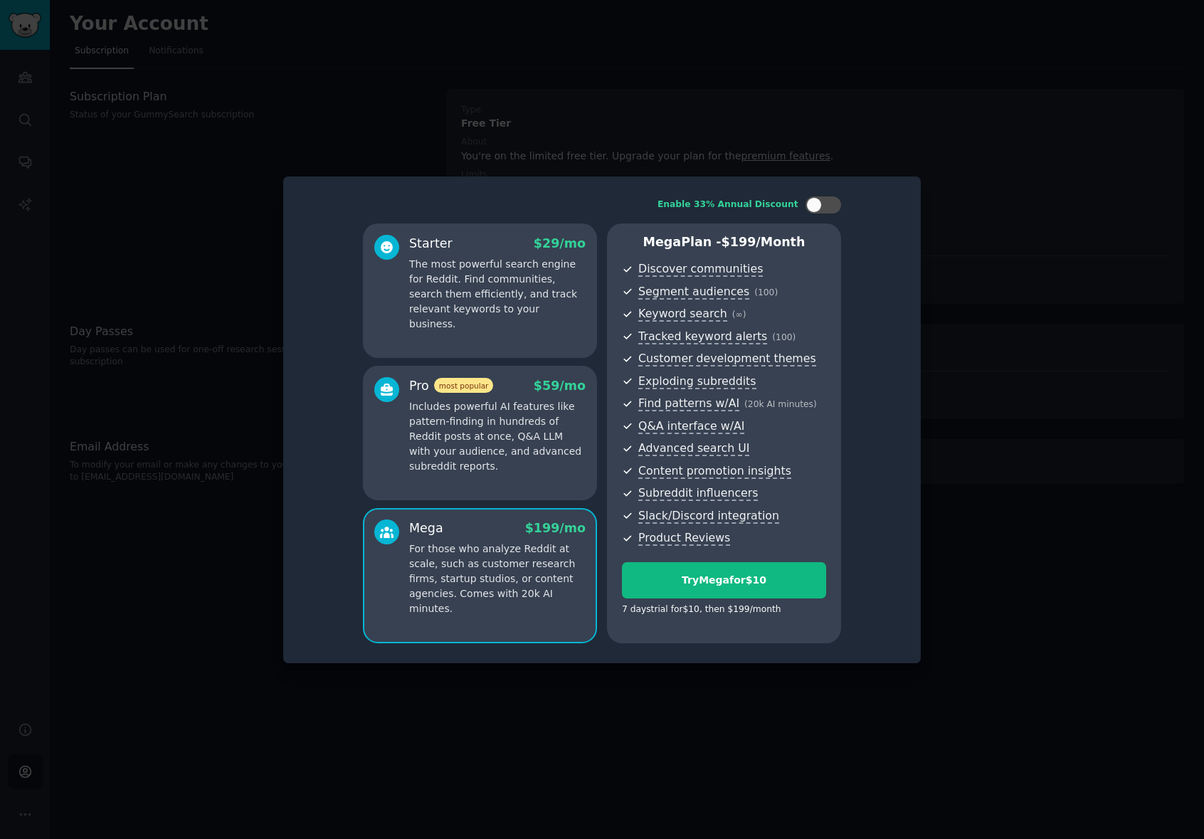
click at [487, 463] on p "Includes powerful AI features like pattern-finding in hundreds of Reddit posts …" at bounding box center [497, 436] width 176 height 75
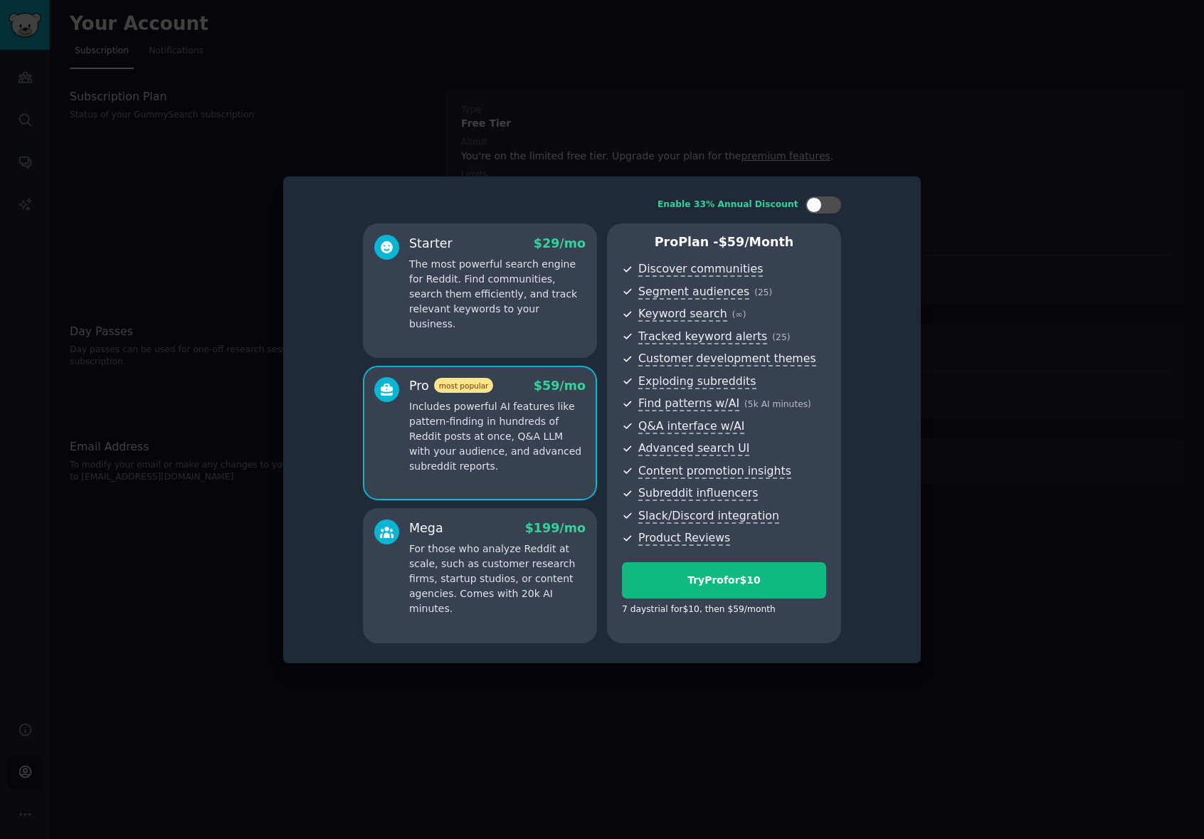
click at [491, 569] on p "For those who analyze Reddit at scale, such as customer research firms, startup…" at bounding box center [497, 578] width 176 height 75
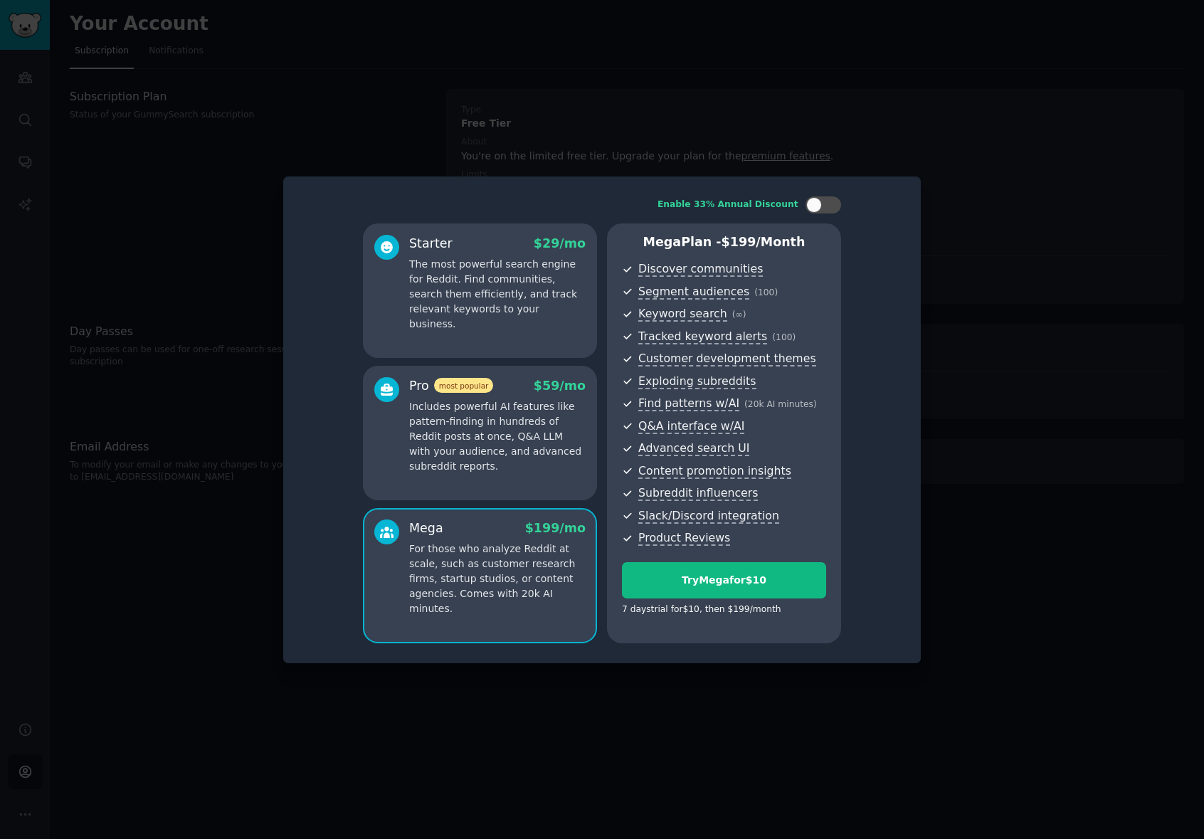
click at [496, 307] on p "The most powerful search engine for Reddit. Find communities, search them effic…" at bounding box center [497, 294] width 176 height 75
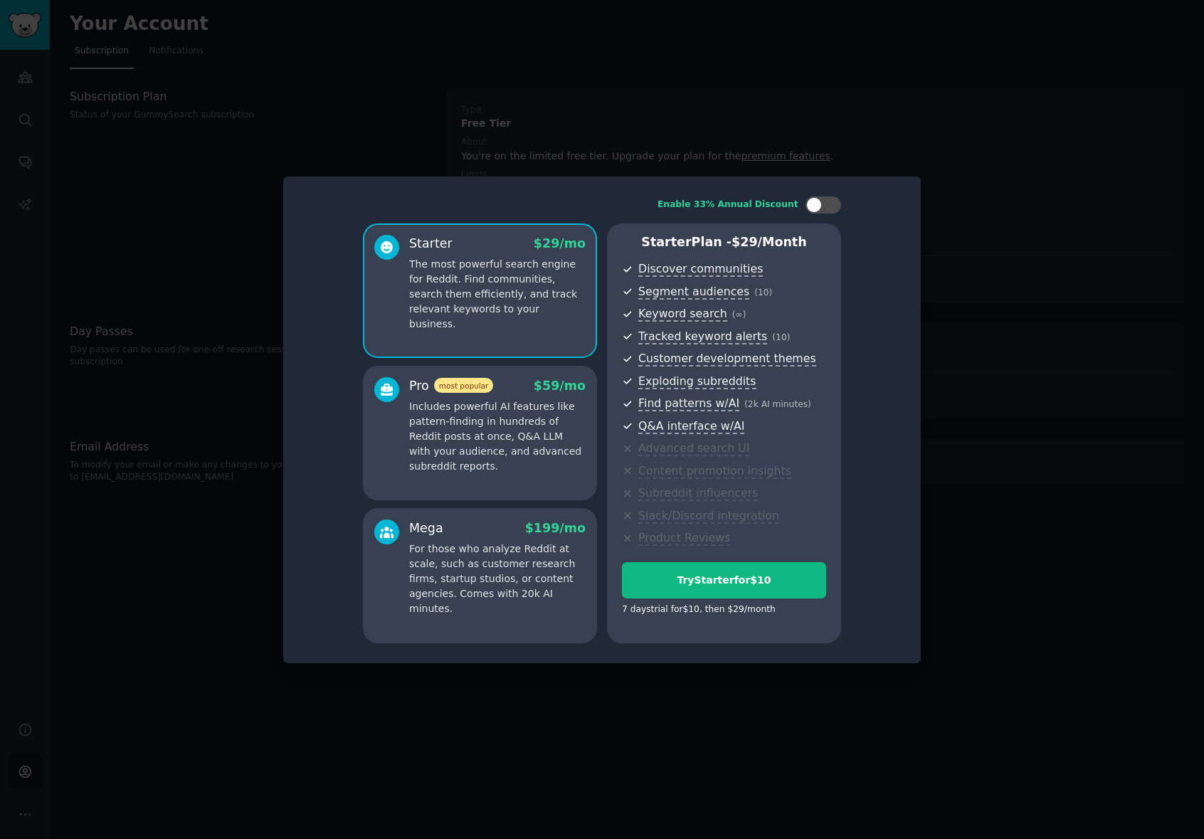
click at [504, 410] on p "Includes powerful AI features like pattern-finding in hundreds of Reddit posts …" at bounding box center [497, 436] width 176 height 75
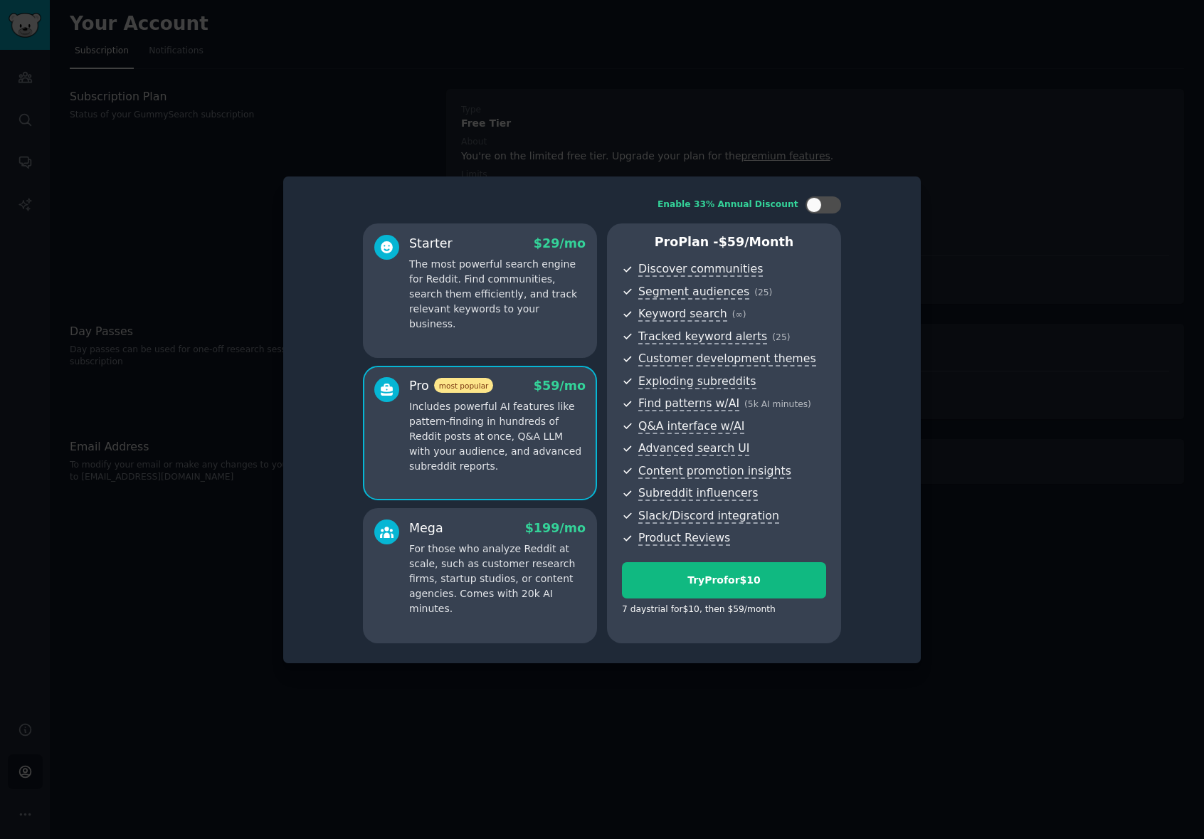
click at [497, 556] on p "For those who analyze Reddit at scale, such as customer research firms, startup…" at bounding box center [497, 578] width 176 height 75
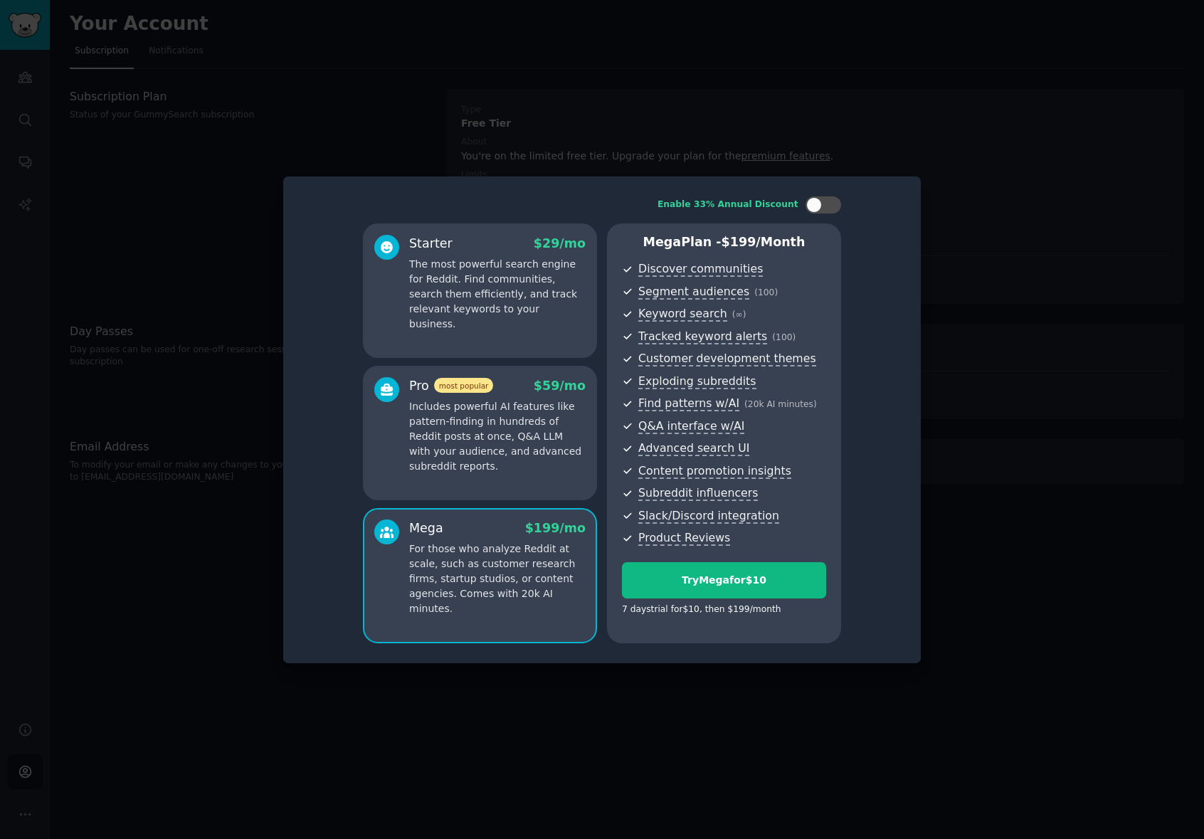
click at [490, 450] on p "Includes powerful AI features like pattern-finding in hundreds of Reddit posts …" at bounding box center [497, 436] width 176 height 75
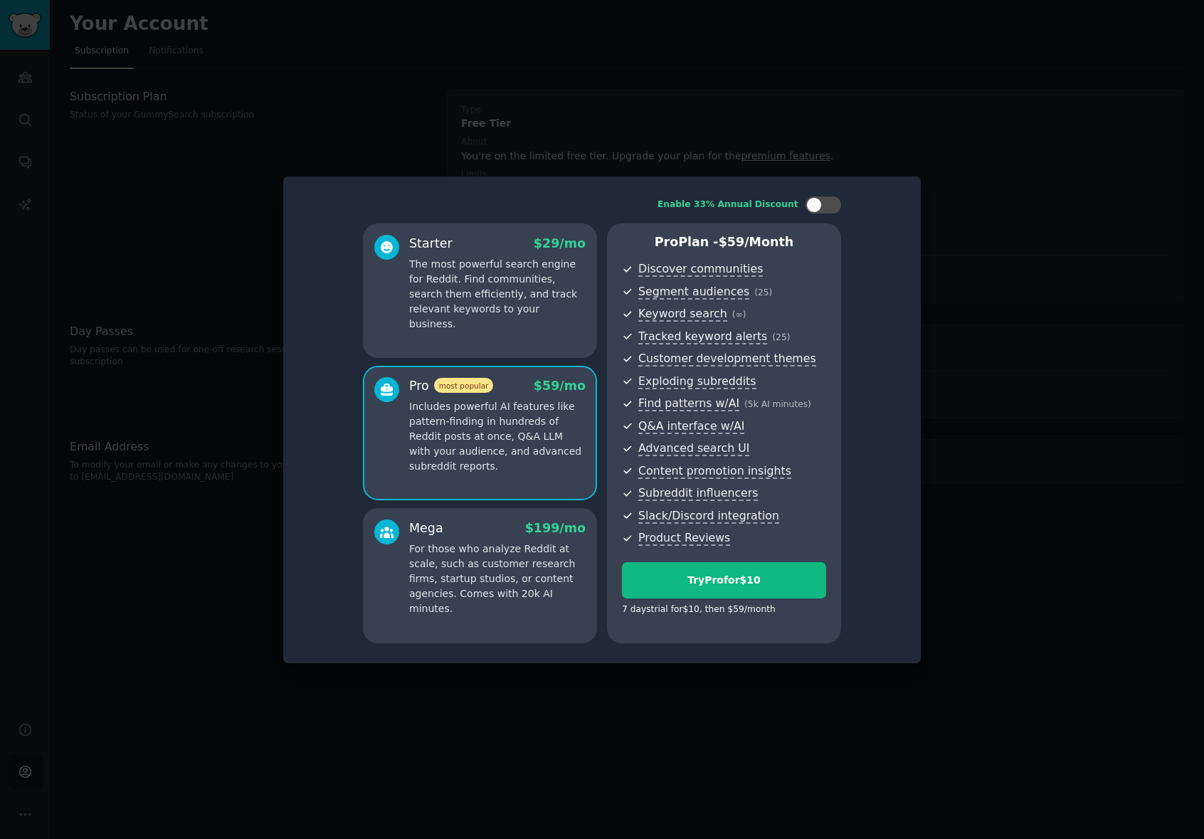
click at [484, 306] on p "The most powerful search engine for Reddit. Find communities, search them effic…" at bounding box center [497, 294] width 176 height 75
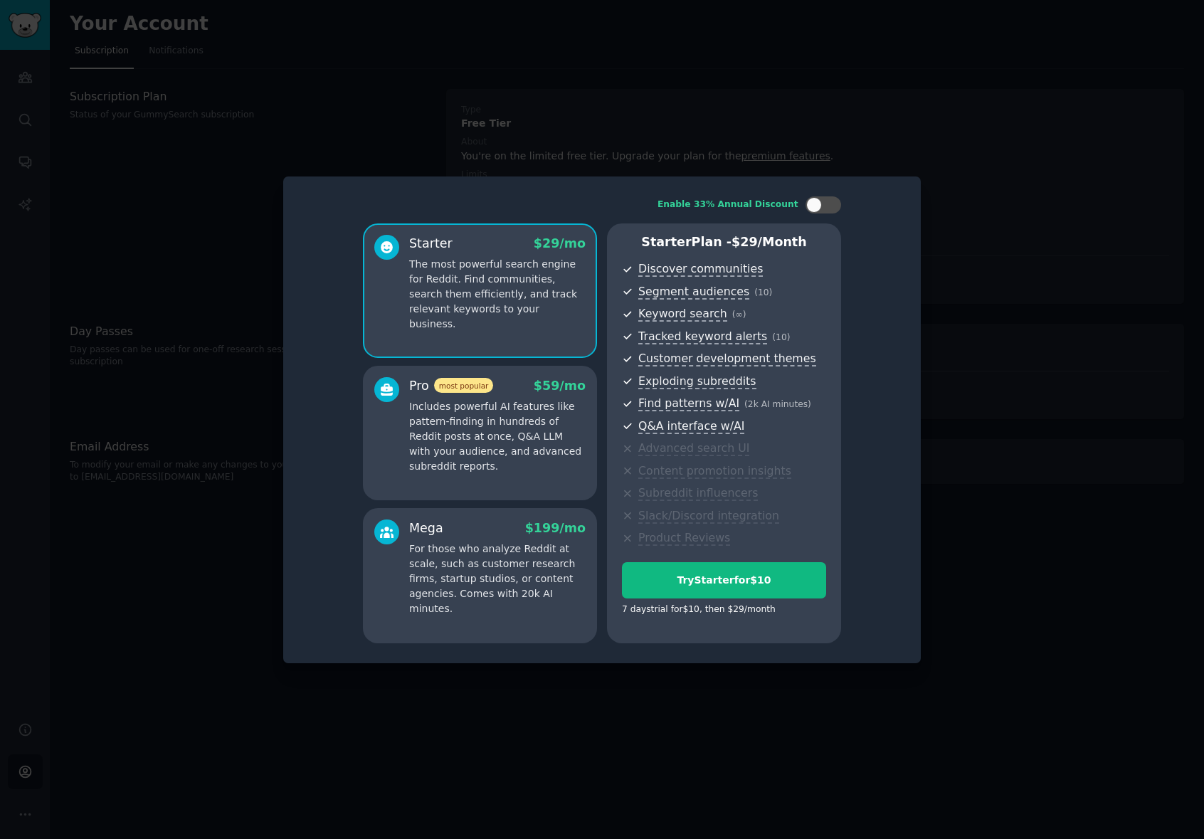
click at [905, 506] on div "Enable 33% Annual Discount Starter $ 29 /mo The most powerful search engine for…" at bounding box center [602, 419] width 618 height 467
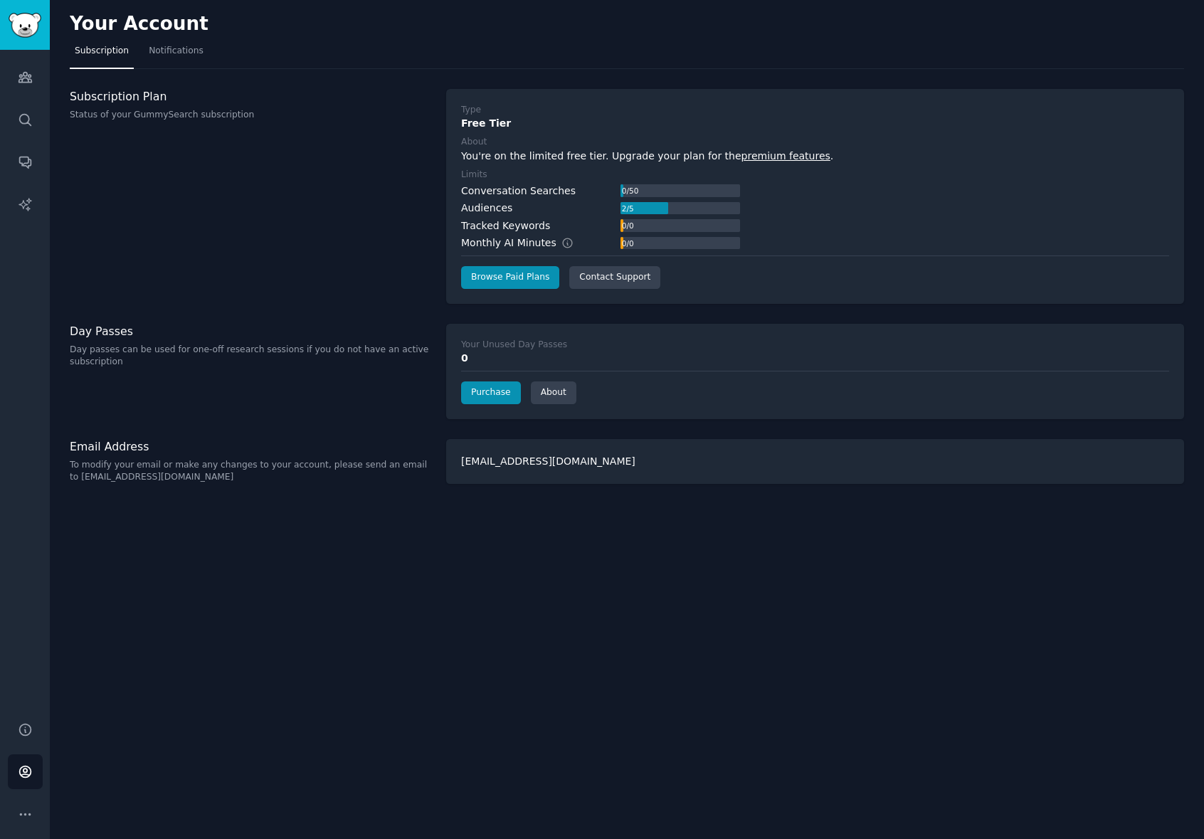
click at [486, 225] on div "Tracked Keywords" at bounding box center [505, 225] width 89 height 15
click at [28, 117] on icon "Sidebar" at bounding box center [25, 119] width 15 height 15
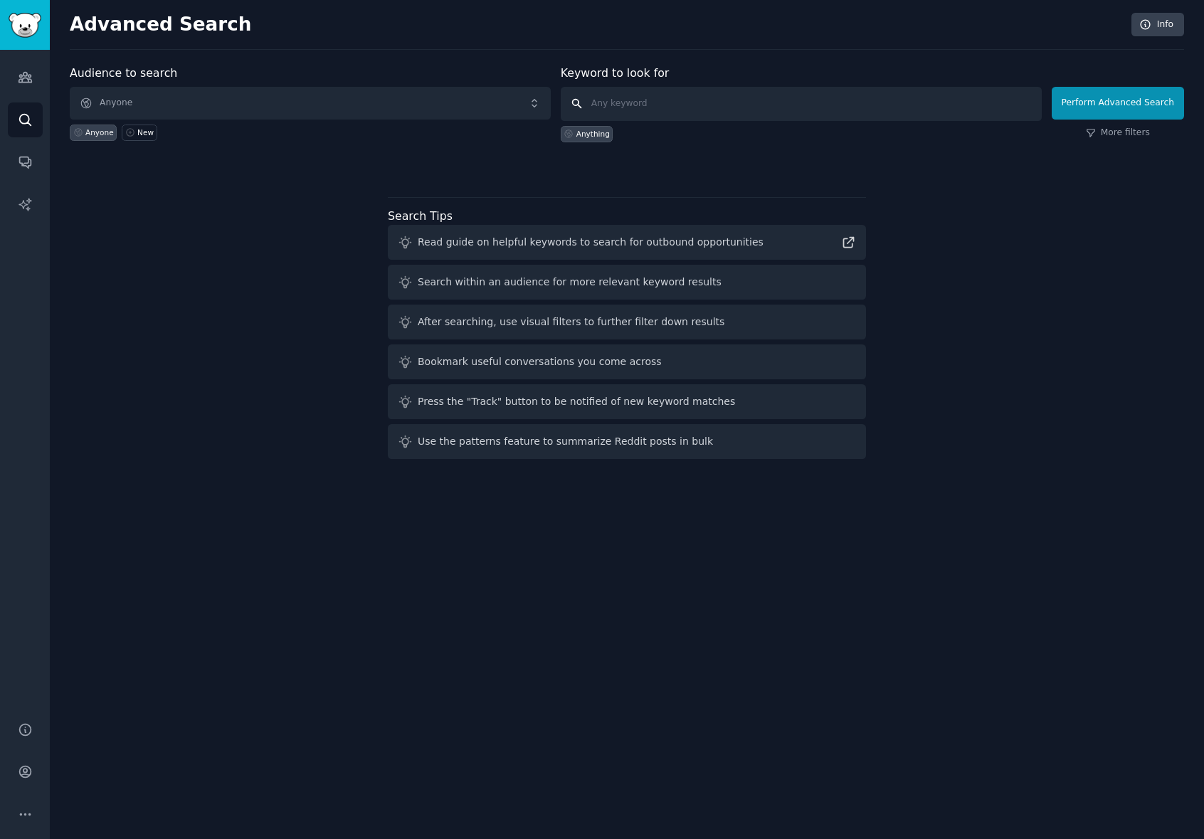
click at [645, 114] on input "text" at bounding box center [801, 104] width 481 height 34
type input "dockflow"
click at [201, 113] on span "Anyone" at bounding box center [310, 103] width 481 height 33
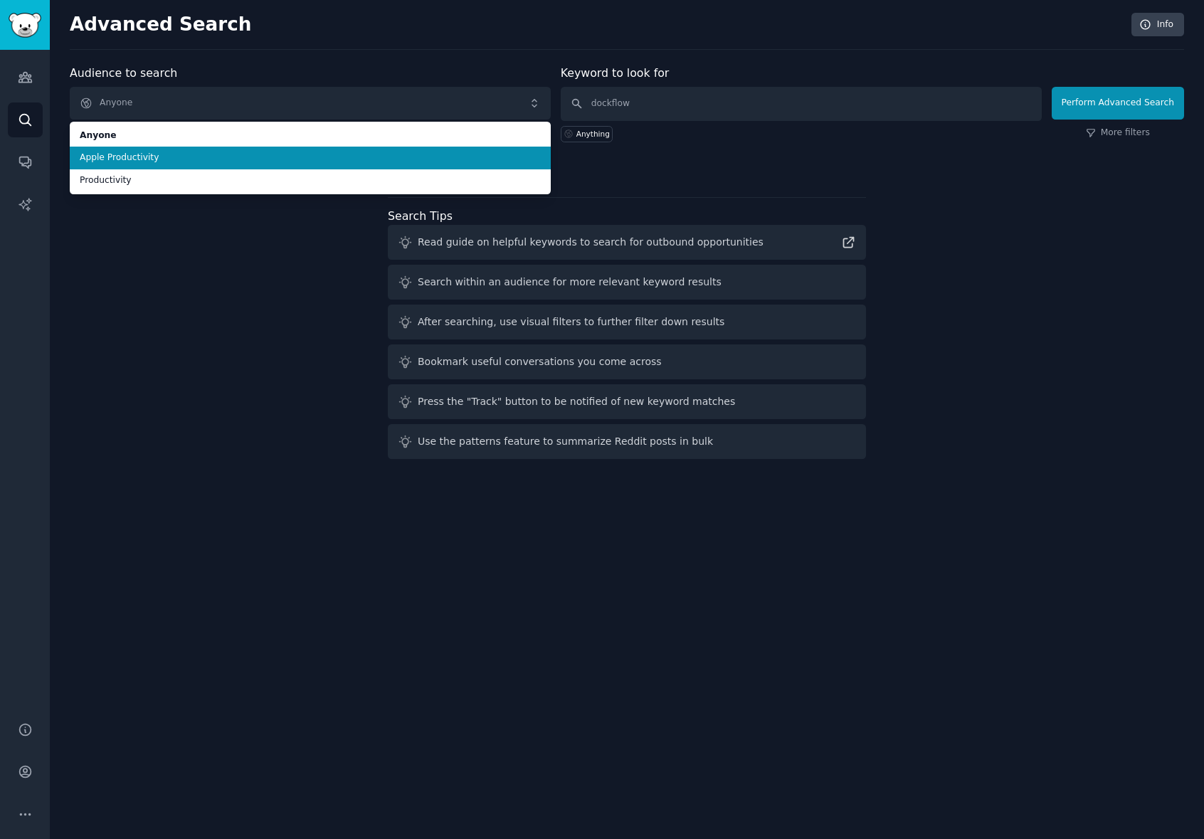
click at [133, 157] on span "Apple Productivity" at bounding box center [310, 158] width 461 height 13
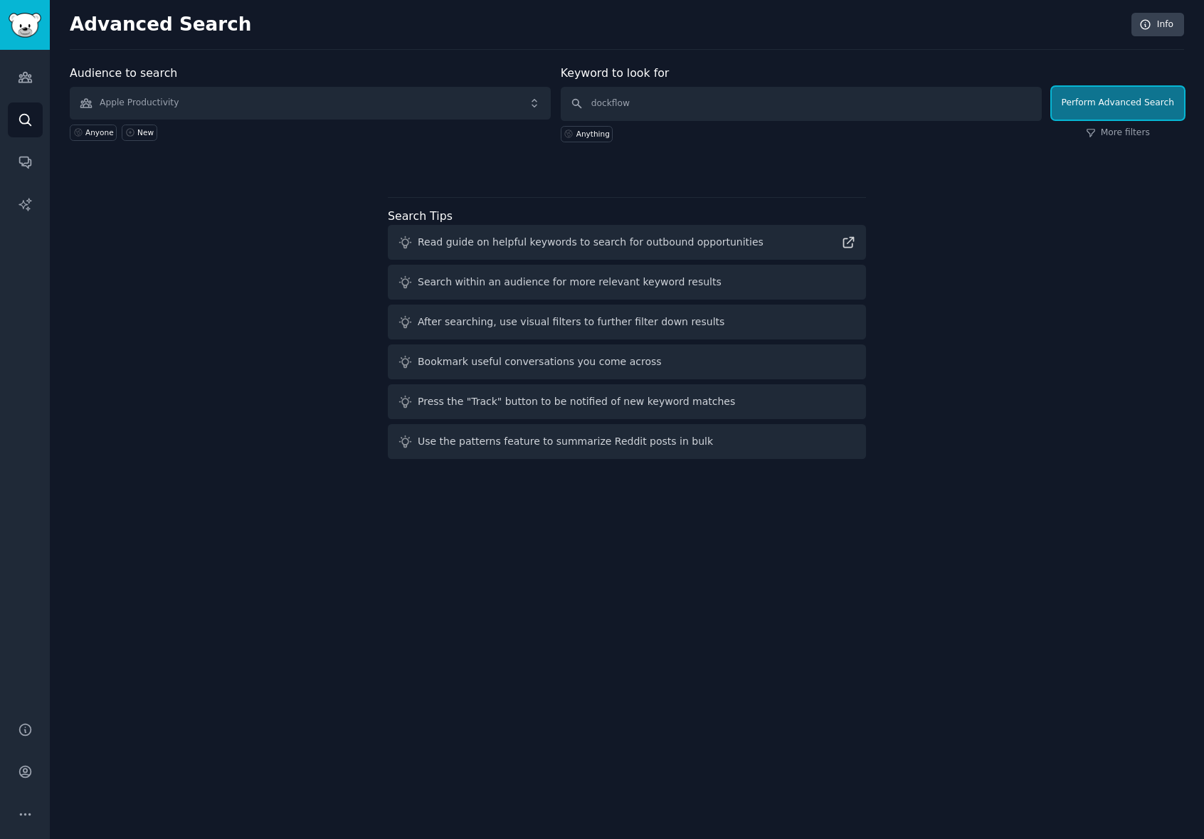
click at [1146, 106] on button "Perform Advanced Search" at bounding box center [1117, 103] width 132 height 33
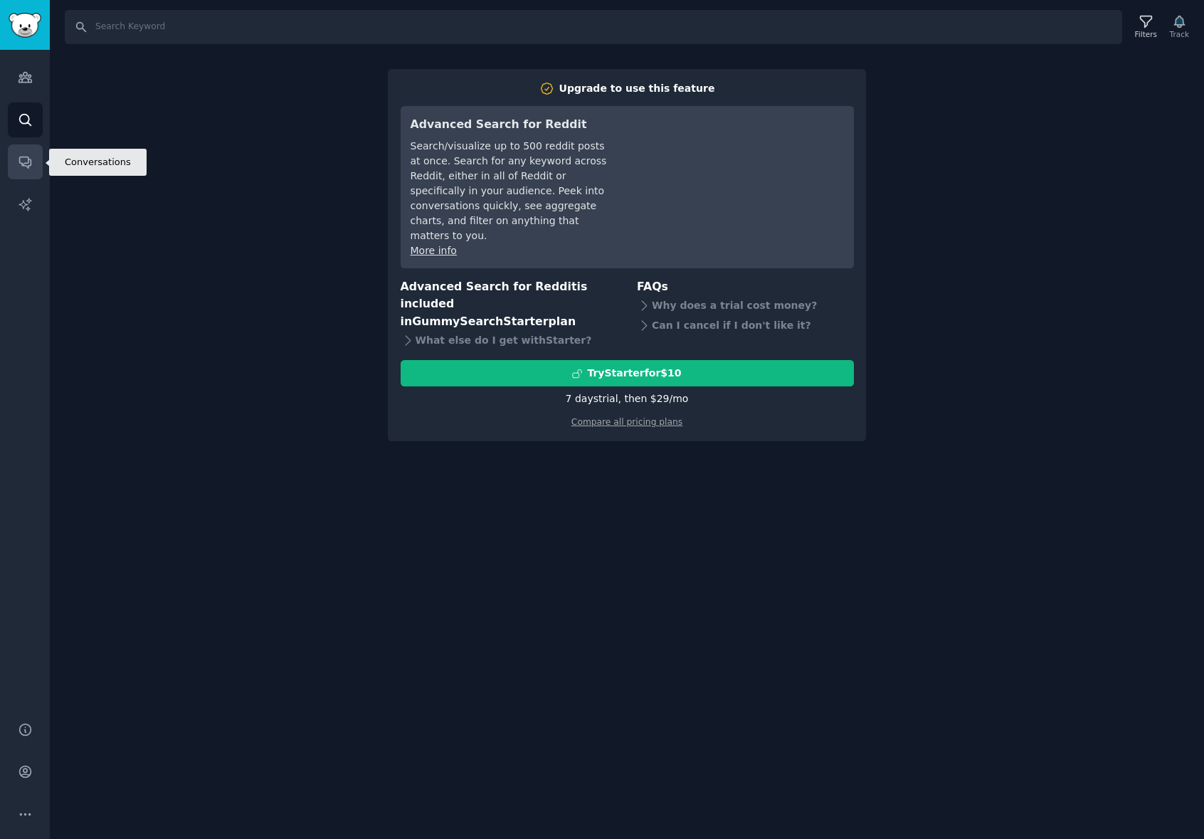
click at [30, 170] on link "Conversations" at bounding box center [25, 161] width 35 height 35
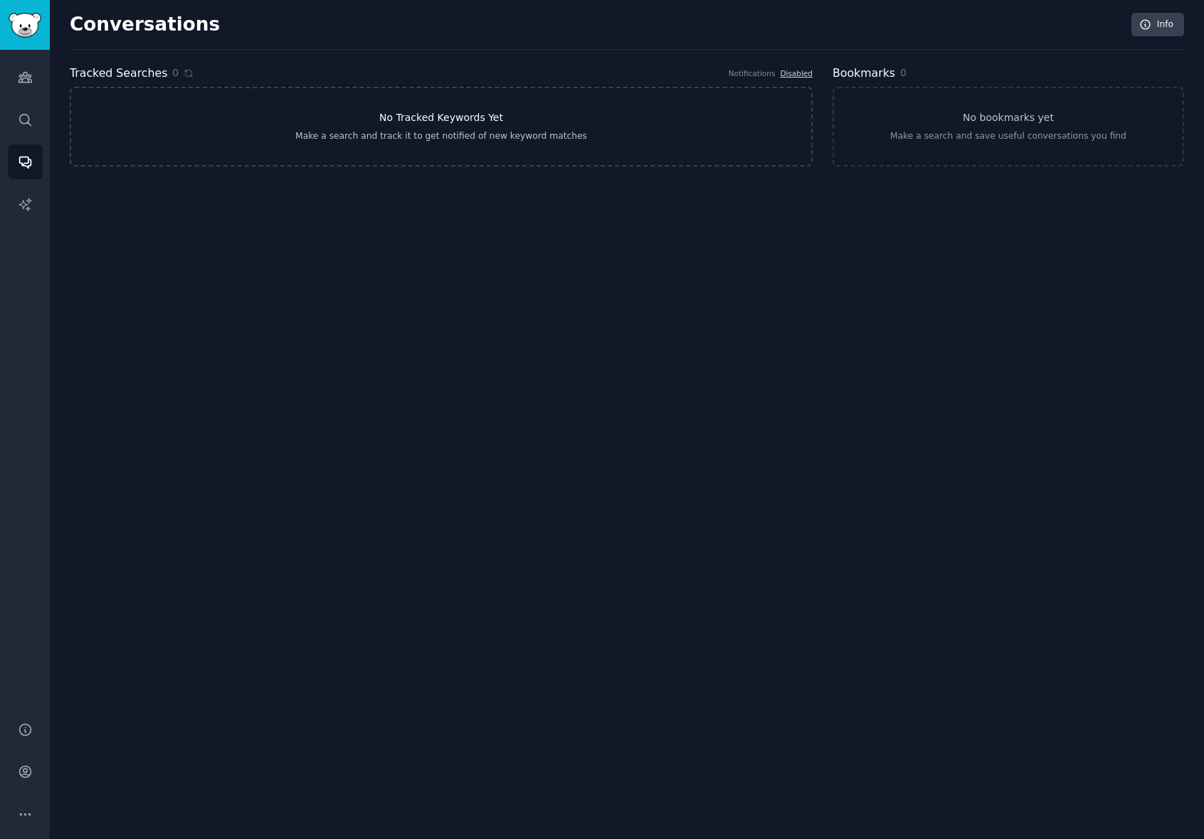
click at [413, 120] on h3 "No Tracked Keywords Yet" at bounding box center [441, 117] width 124 height 15
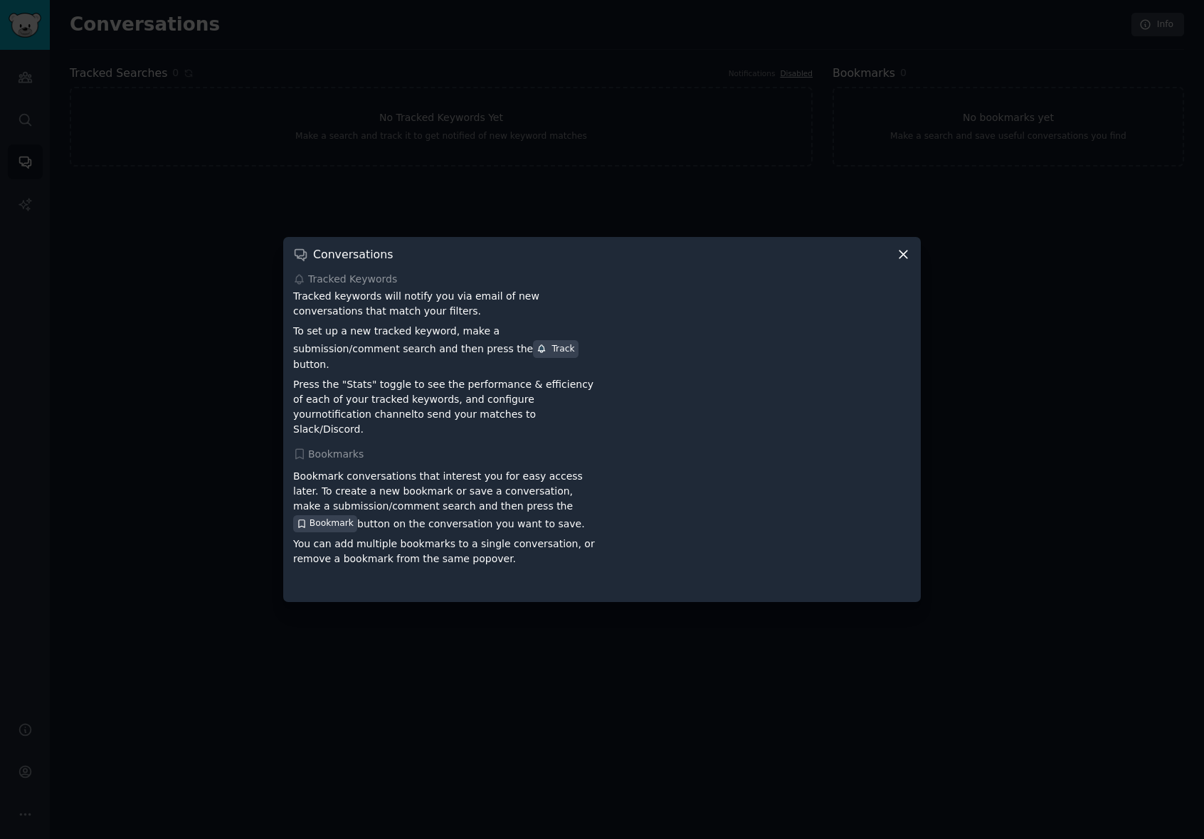
click at [909, 262] on icon at bounding box center [903, 254] width 15 height 15
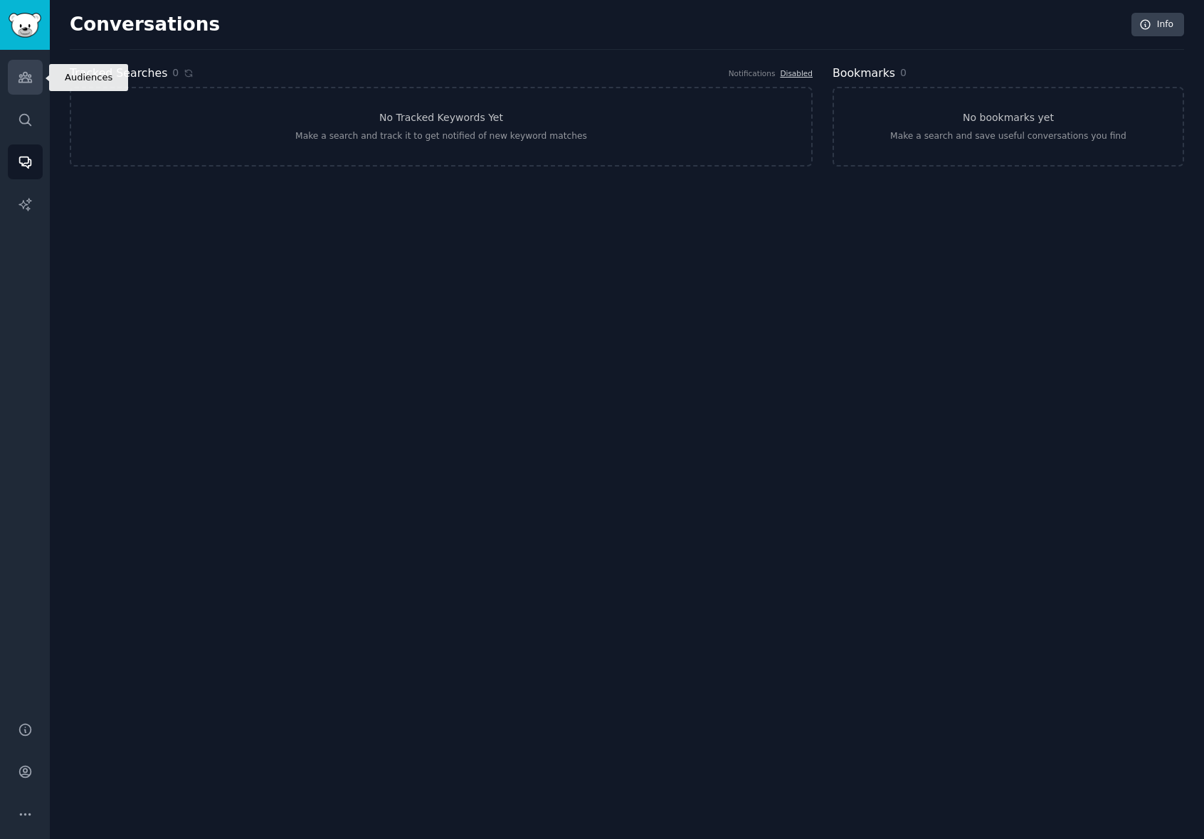
click at [31, 72] on icon "Sidebar" at bounding box center [25, 77] width 15 height 15
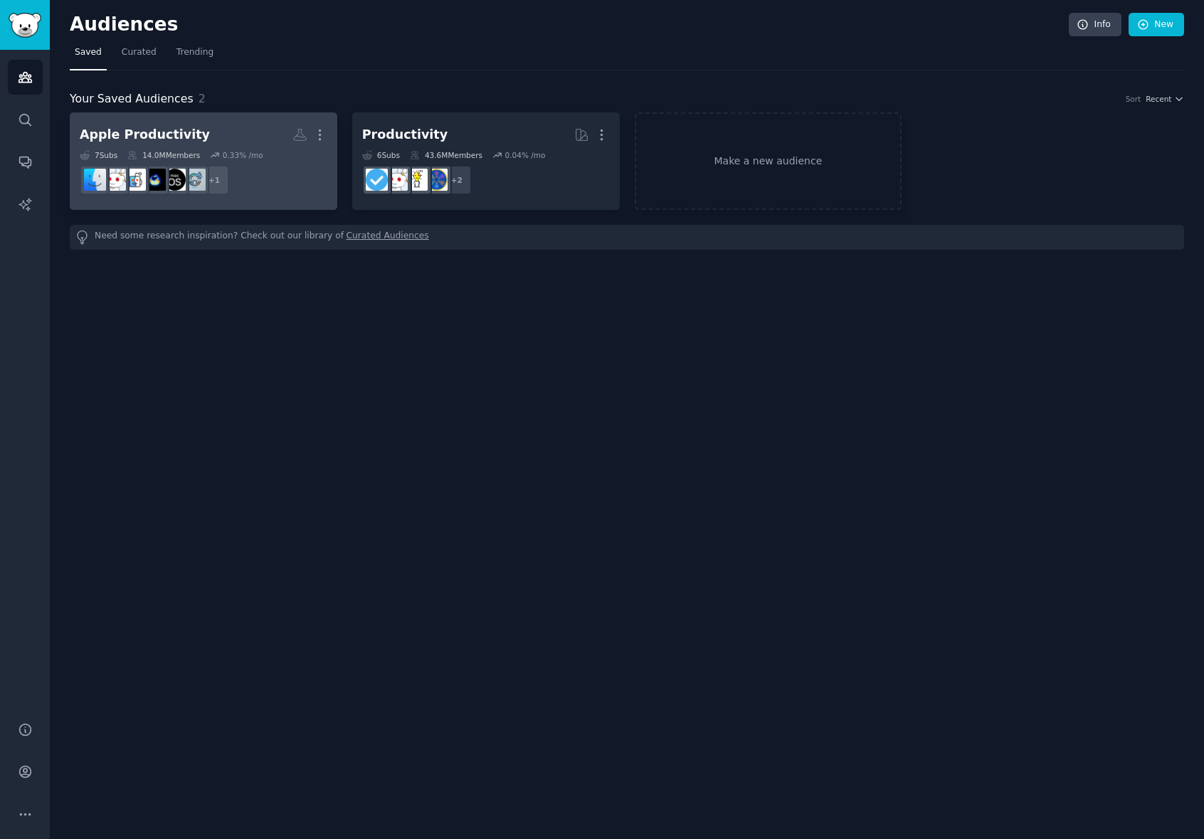
click at [139, 131] on div "Apple Productivity" at bounding box center [145, 135] width 130 height 18
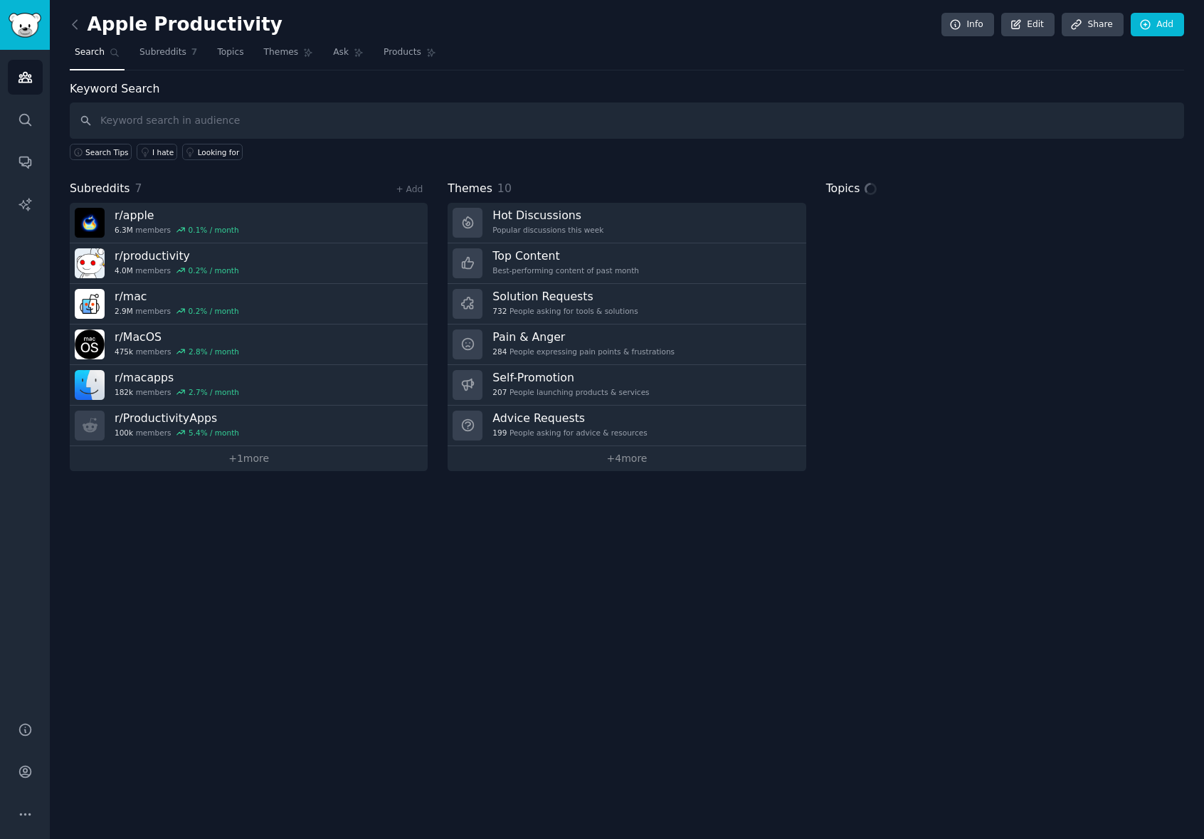
click at [144, 127] on input "text" at bounding box center [627, 120] width 1114 height 36
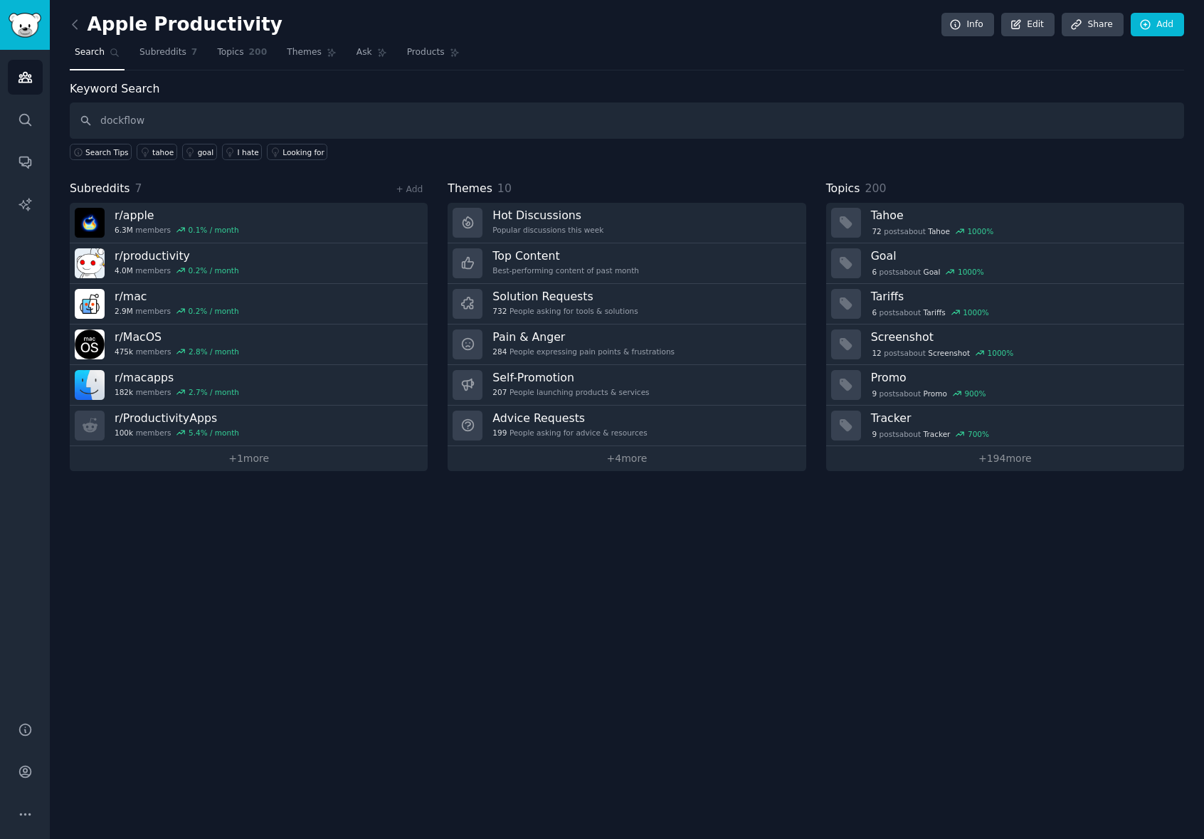
type input "dockflow"
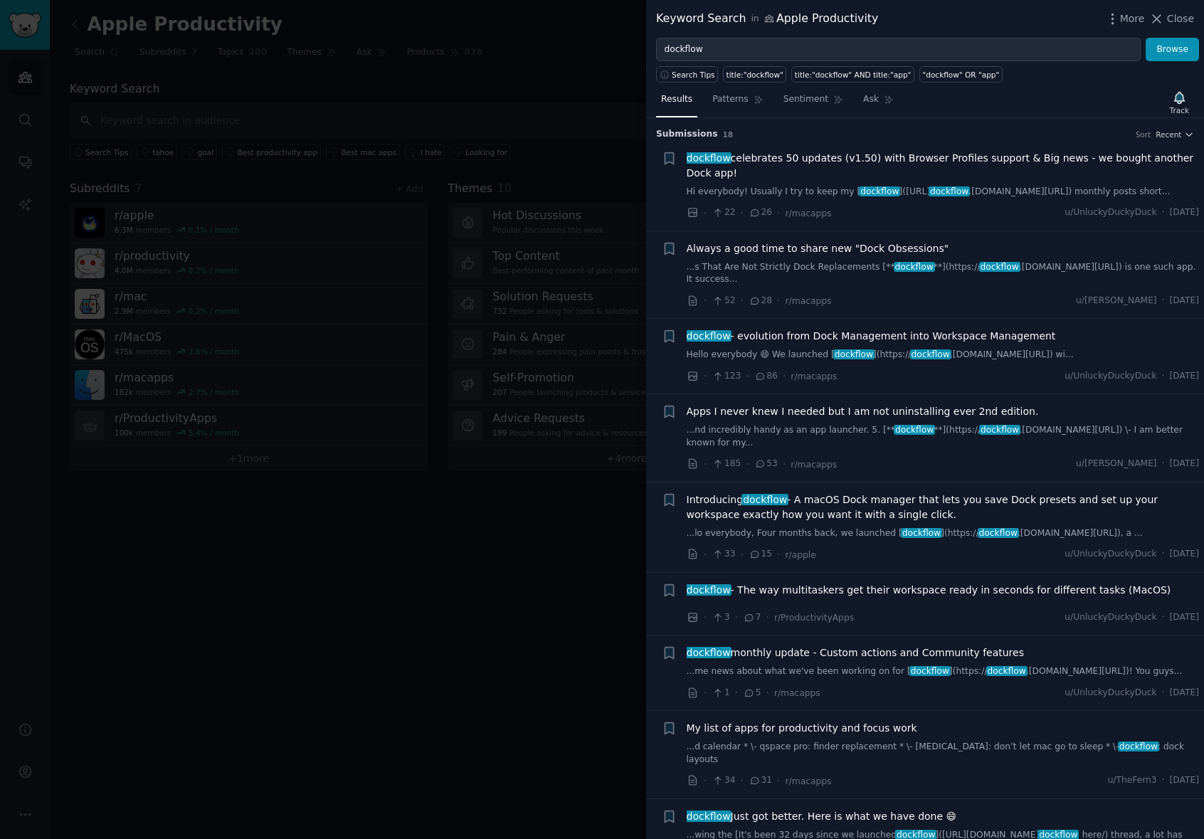
scroll to position [9, 0]
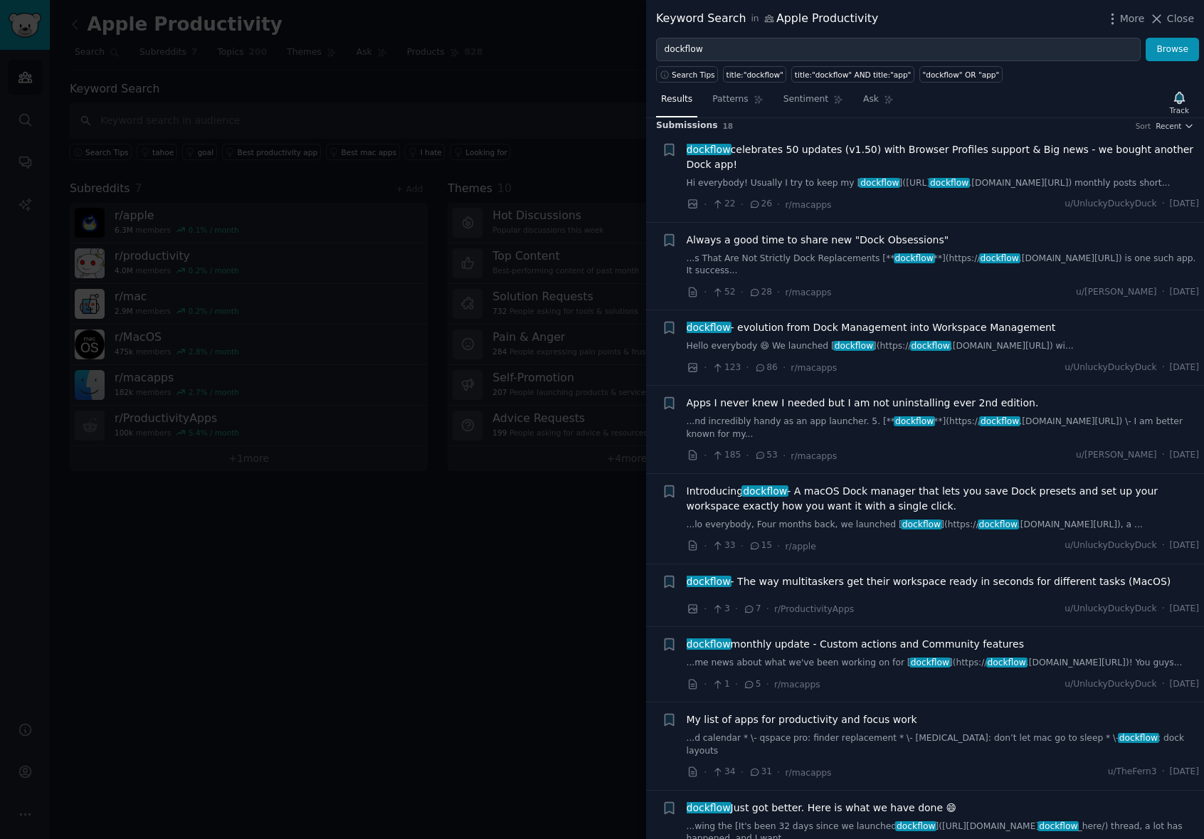
click at [393, 590] on div at bounding box center [602, 419] width 1204 height 839
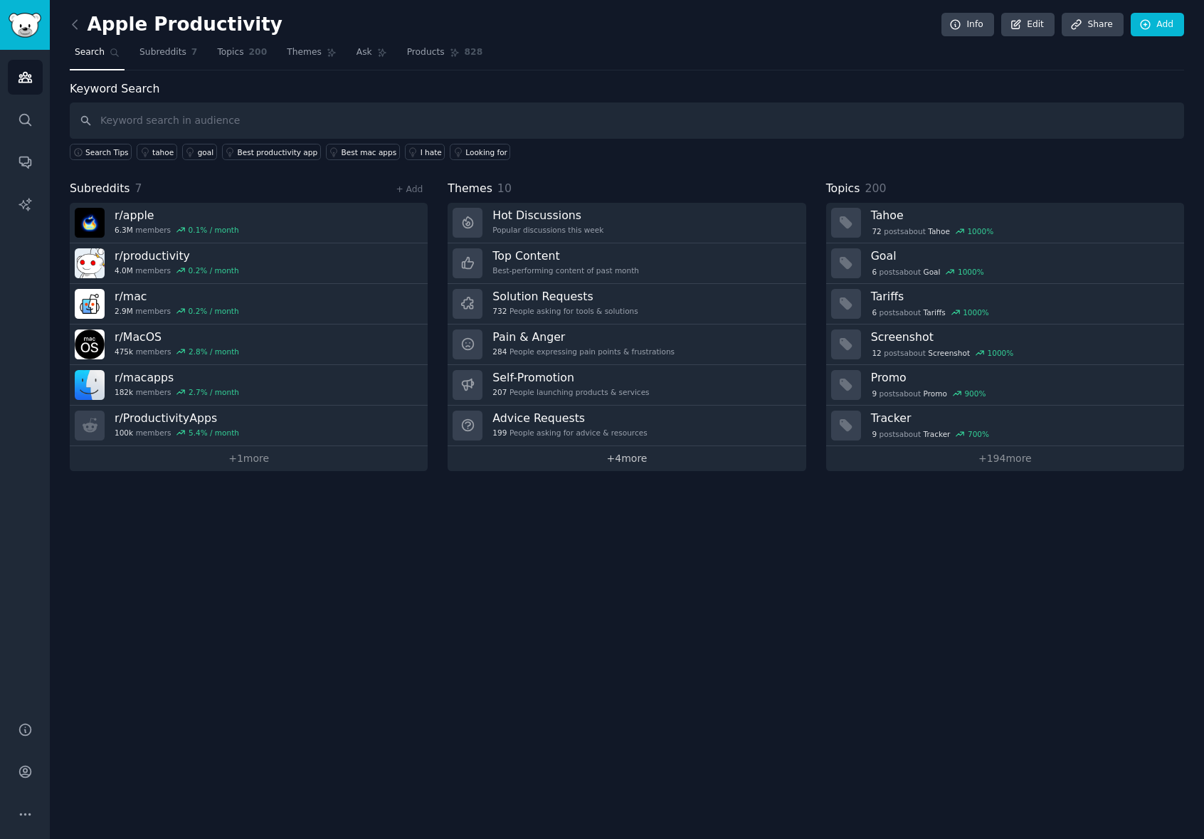
click at [623, 460] on link "+ 4 more" at bounding box center [626, 458] width 358 height 25
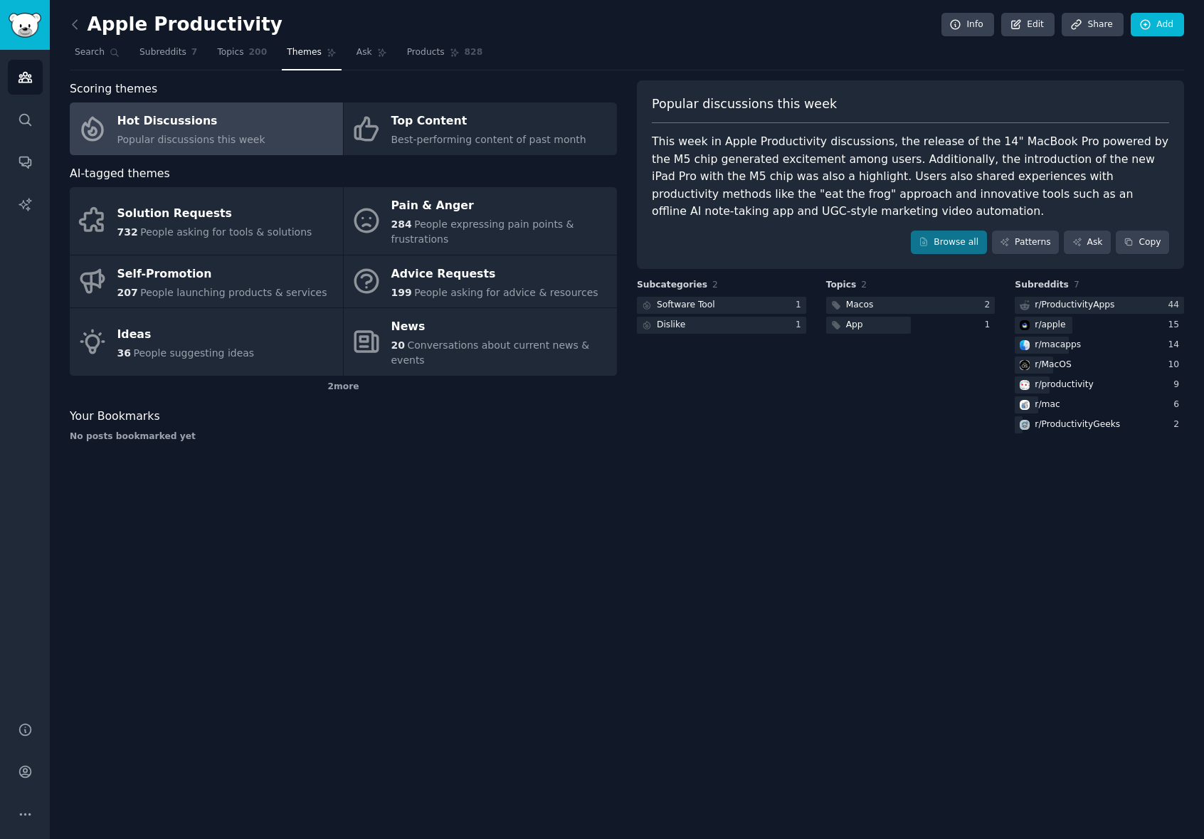
click at [132, 53] on nav "Search Subreddits 7 Topics 200 Themes Ask Products 828" at bounding box center [627, 55] width 1114 height 29
click at [161, 53] on span "Subreddits" at bounding box center [162, 52] width 47 height 13
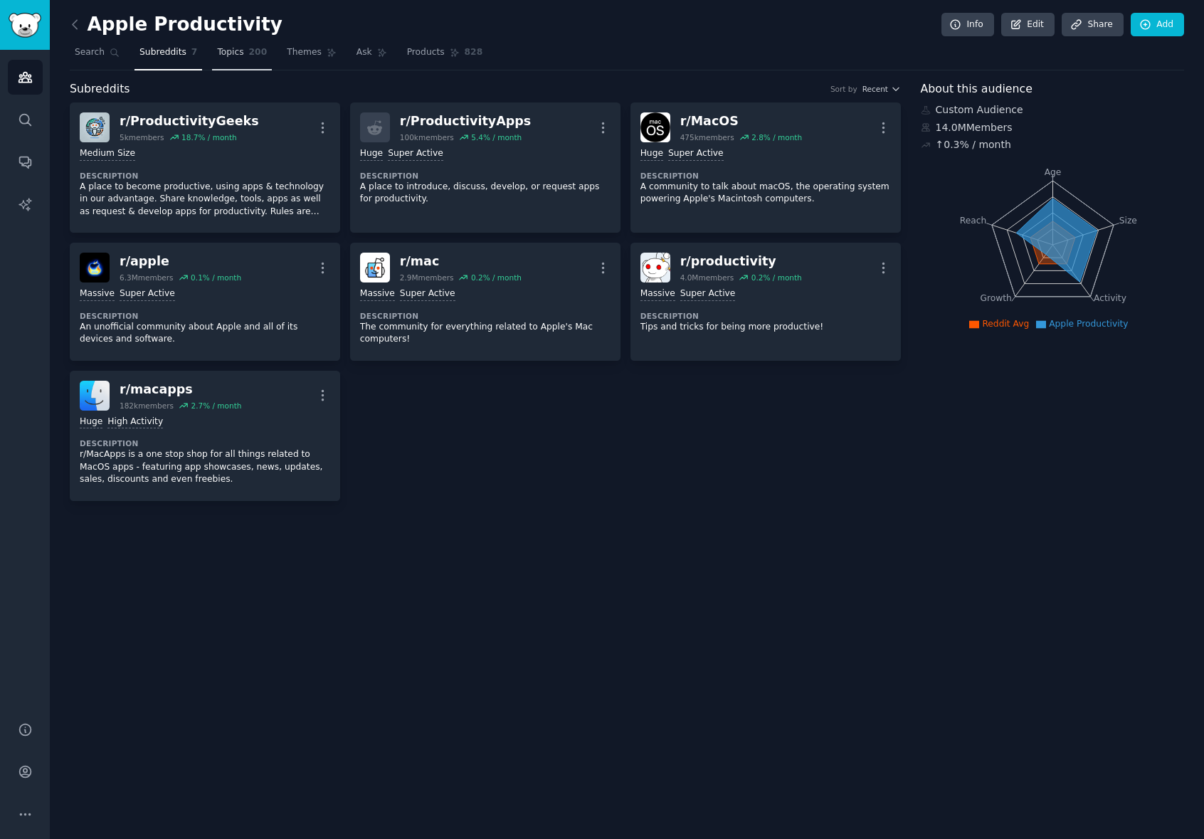
click at [242, 48] on link "Topics 200" at bounding box center [242, 55] width 60 height 29
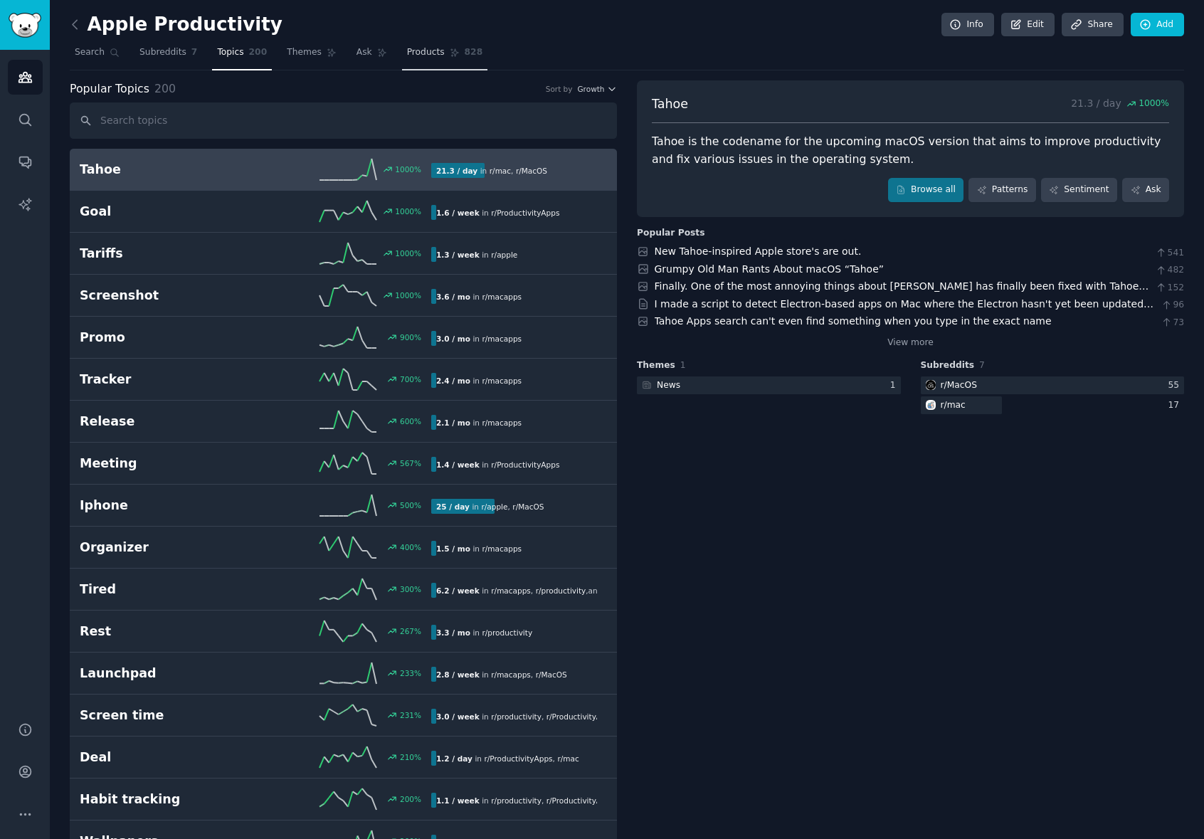
click at [425, 51] on span "Products" at bounding box center [426, 52] width 38 height 13
